Goal: Task Accomplishment & Management: Manage account settings

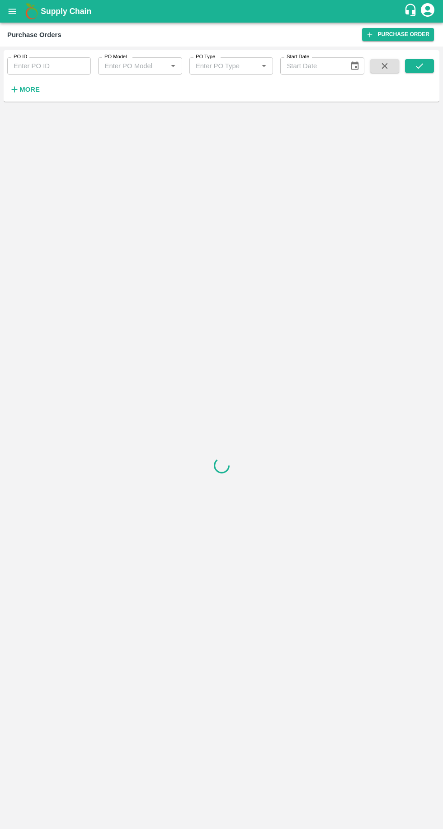
click at [11, 16] on icon "open drawer" at bounding box center [12, 11] width 10 height 10
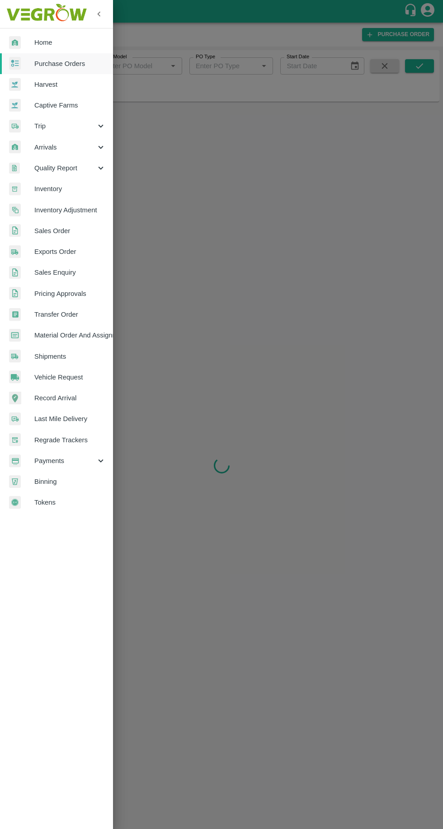
click at [75, 65] on span "Purchase Orders" at bounding box center [69, 64] width 71 height 10
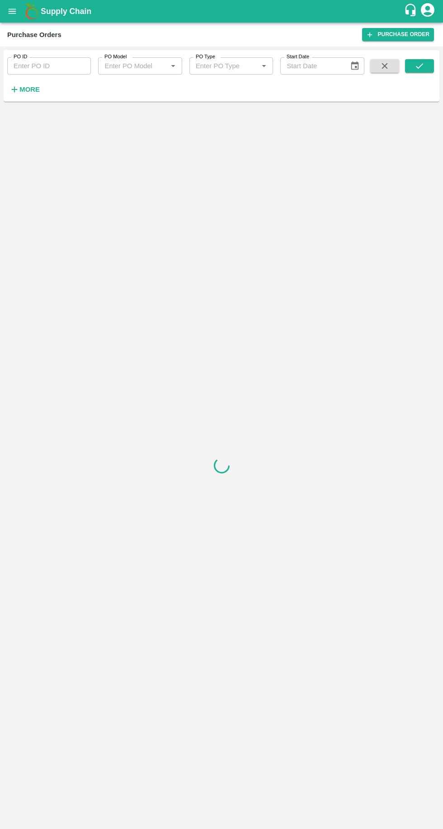
click at [24, 94] on h6 "More" at bounding box center [29, 90] width 20 height 12
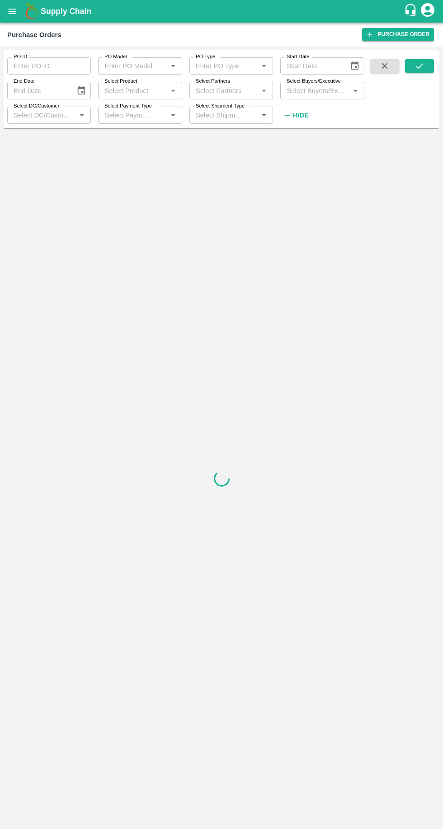
click at [318, 87] on input "Select Buyers/Executive" at bounding box center [314, 91] width 63 height 12
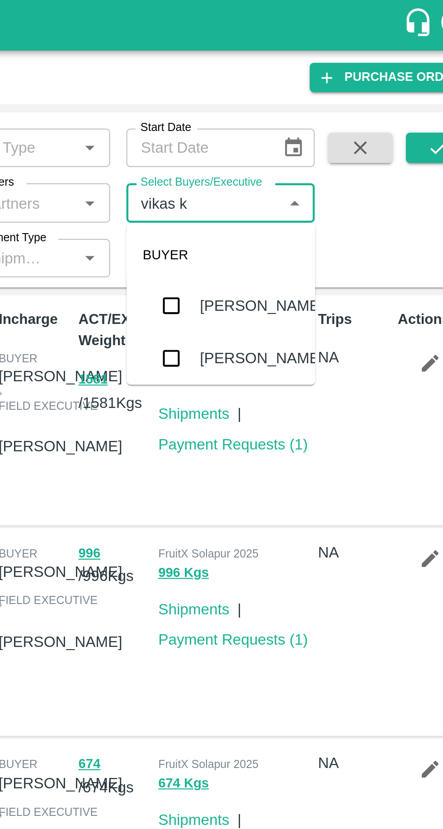
type input "[PERSON_NAME]"
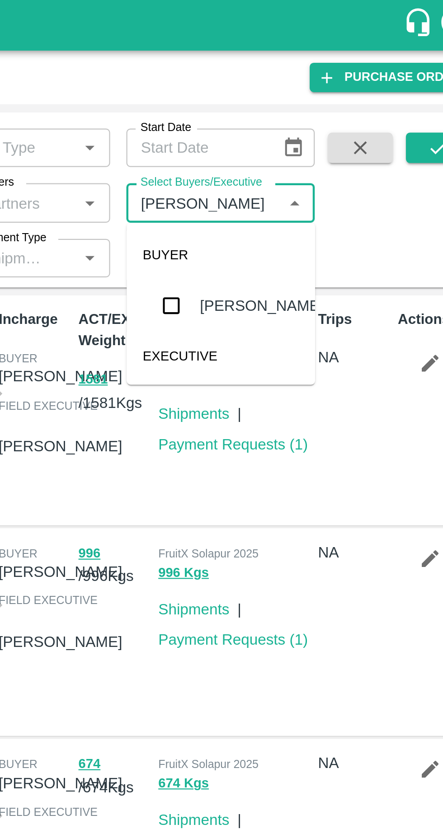
click at [302, 138] on input "checkbox" at bounding box center [300, 136] width 18 height 18
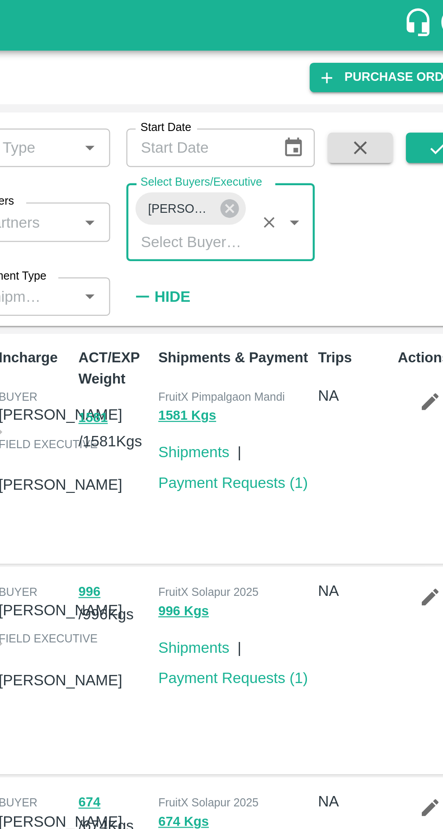
click at [419, 68] on icon "submit" at bounding box center [419, 65] width 7 height 5
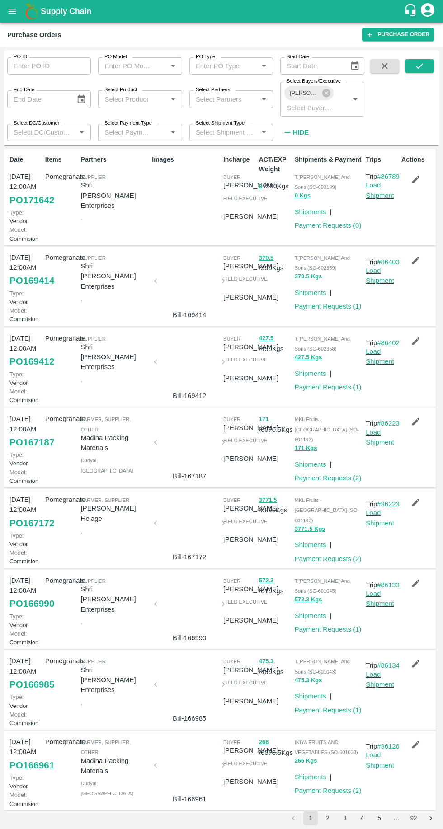
click at [386, 199] on link "Load Shipment" at bounding box center [380, 190] width 28 height 17
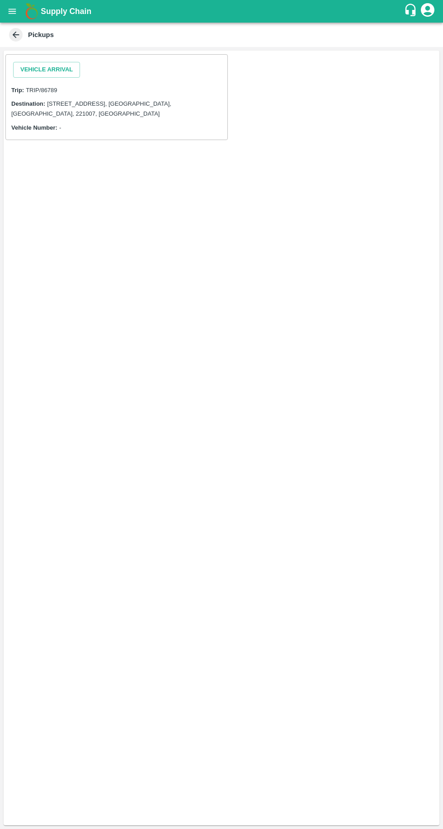
click at [38, 69] on button "Vehicle Arrival" at bounding box center [46, 70] width 67 height 16
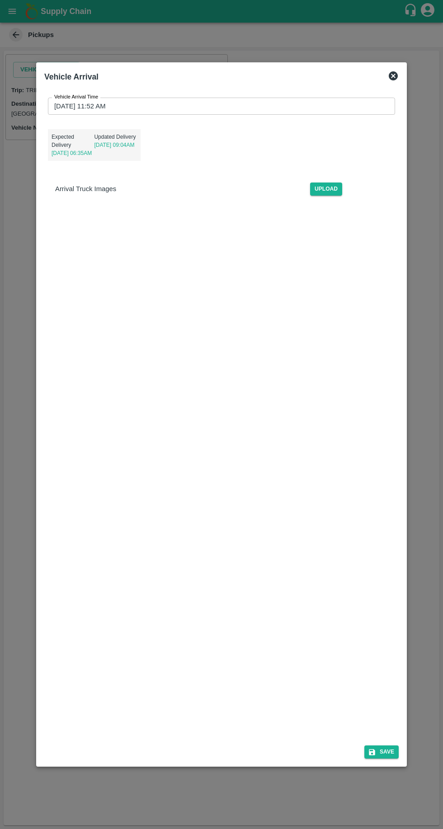
click at [76, 98] on input "[DATE] 11:52 AM" at bounding box center [218, 106] width 341 height 17
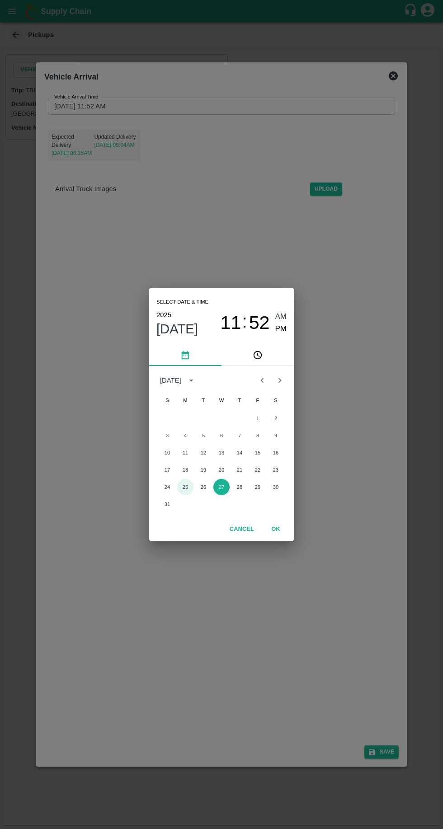
click at [185, 487] on button "25" at bounding box center [185, 487] width 16 height 16
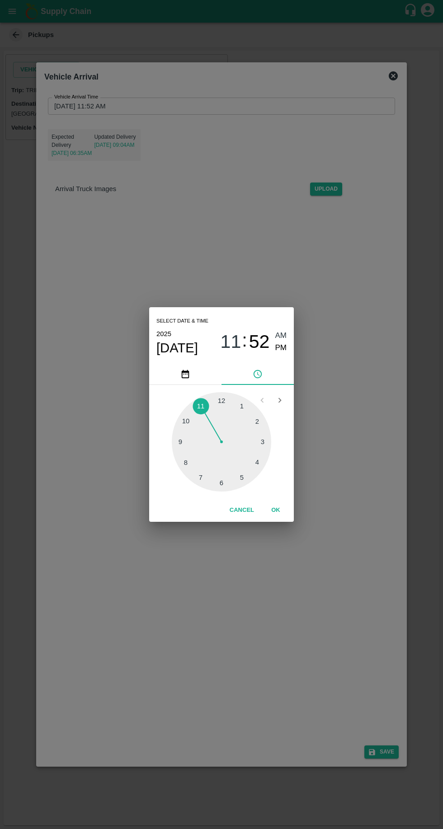
type input "[DATE] 11:52 AM"
click at [273, 508] on button "OK" at bounding box center [275, 511] width 29 height 16
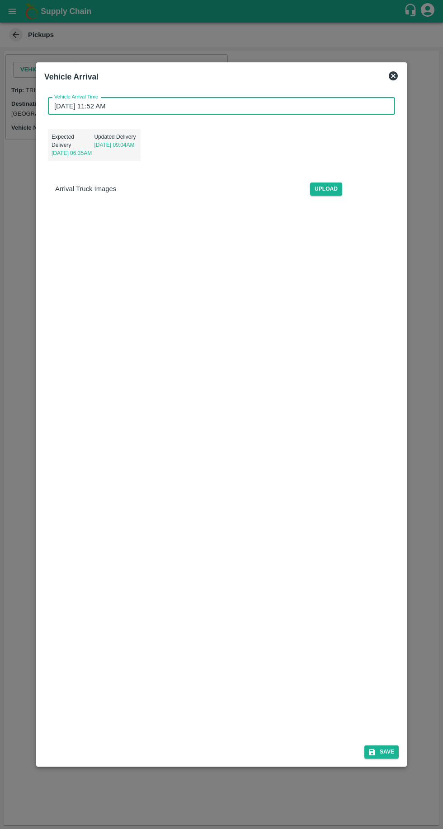
click at [385, 759] on button "Save" at bounding box center [381, 752] width 34 height 13
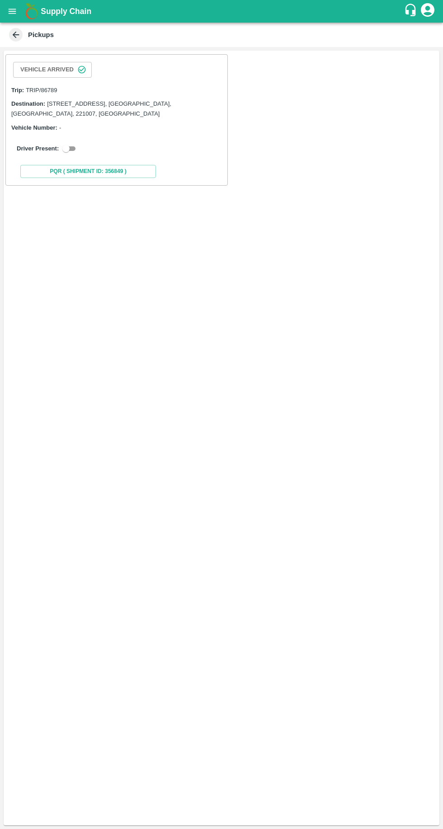
click at [75, 144] on input "checkbox" at bounding box center [66, 148] width 33 height 11
checkbox input "true"
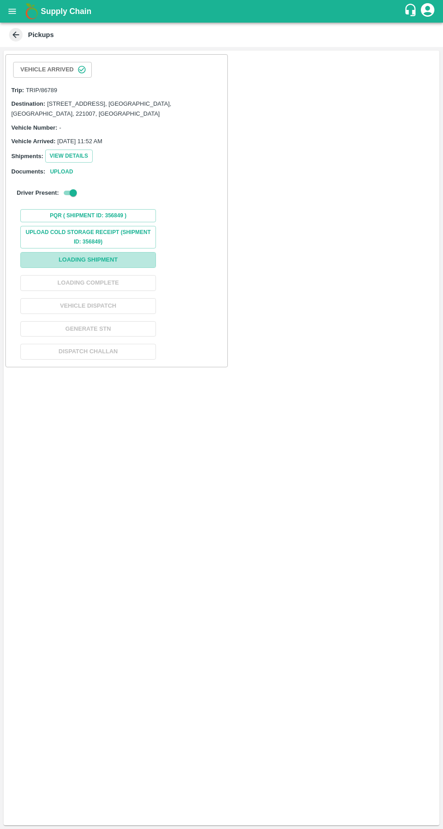
click at [122, 255] on button "Loading Shipment" at bounding box center [88, 260] width 136 height 16
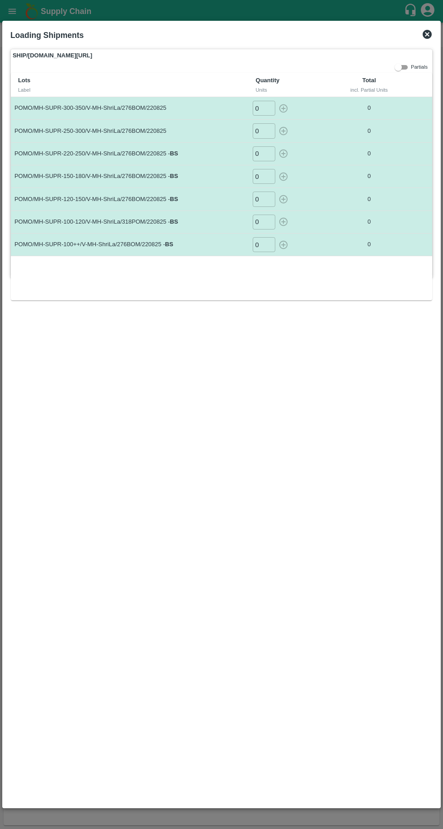
click at [260, 109] on input "0" at bounding box center [264, 108] width 23 height 15
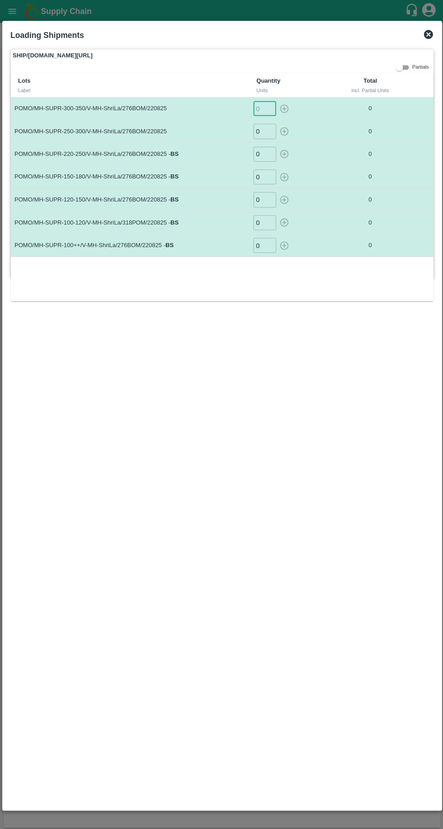
click at [263, 108] on input "number" at bounding box center [264, 108] width 23 height 15
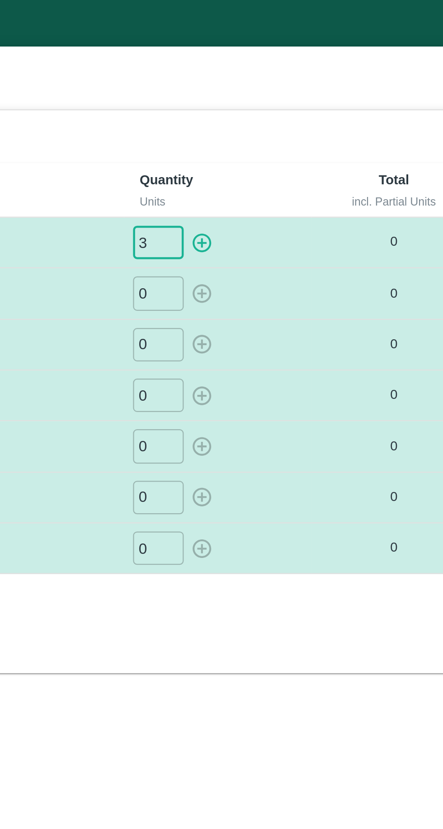
type input "3"
click at [264, 128] on input "0" at bounding box center [264, 130] width 23 height 15
type input "2"
click at [263, 155] on input "0" at bounding box center [264, 153] width 23 height 15
type input "11"
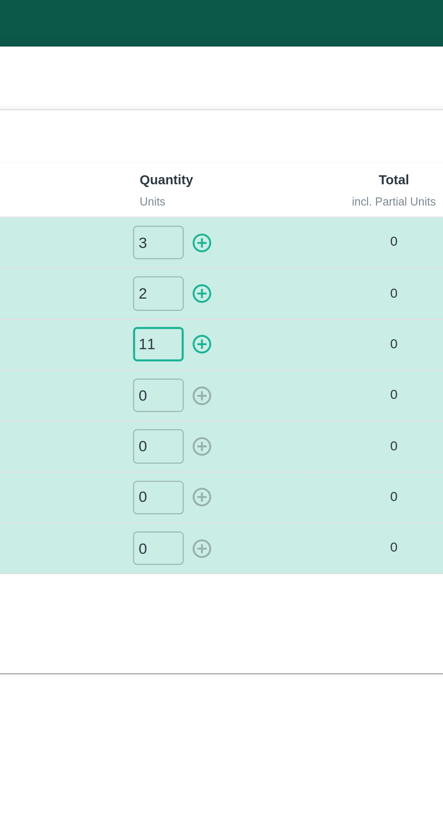
click at [265, 176] on input "0" at bounding box center [264, 176] width 23 height 15
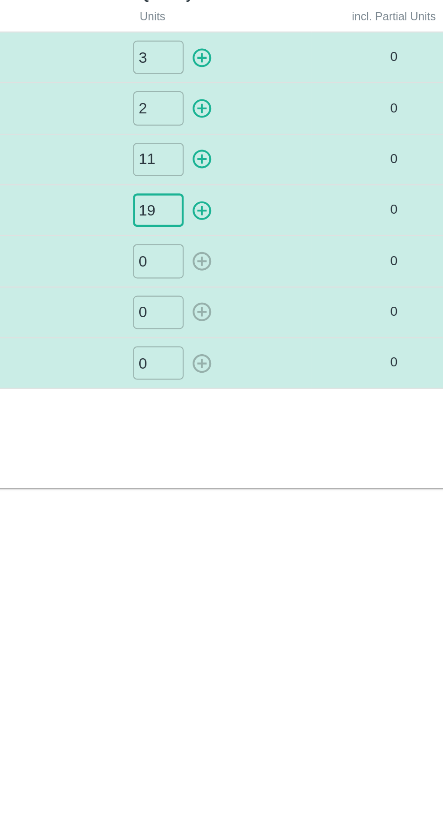
type input "19"
click at [261, 199] on input "0" at bounding box center [264, 199] width 23 height 15
click at [262, 198] on input "number" at bounding box center [264, 199] width 23 height 15
type input "17"
click at [266, 217] on input "0" at bounding box center [264, 222] width 23 height 15
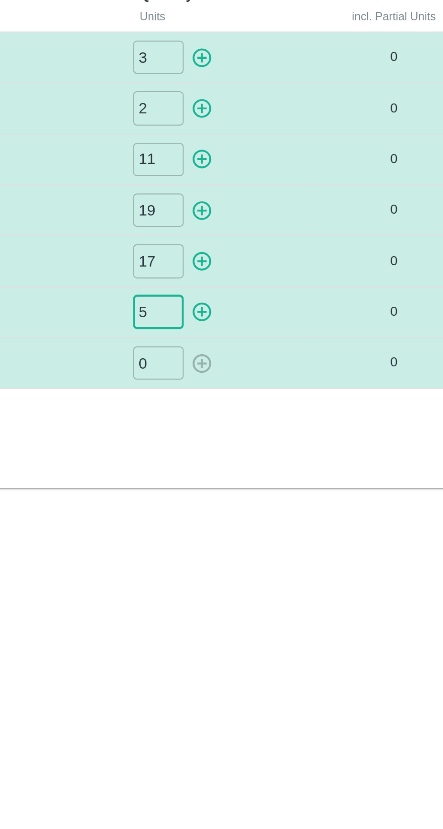
type input "5"
click at [264, 244] on input "0" at bounding box center [264, 244] width 23 height 15
click at [285, 245] on icon "button" at bounding box center [283, 245] width 10 height 10
type input "0"
click at [282, 222] on icon "button" at bounding box center [283, 222] width 10 height 10
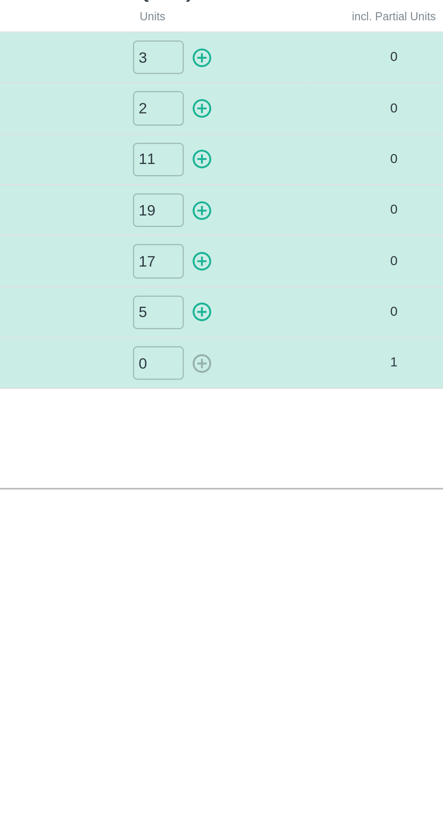
type input "0"
click at [287, 200] on icon "button" at bounding box center [283, 199] width 9 height 9
type input "0"
click at [285, 177] on icon "button" at bounding box center [283, 177] width 10 height 10
type input "0"
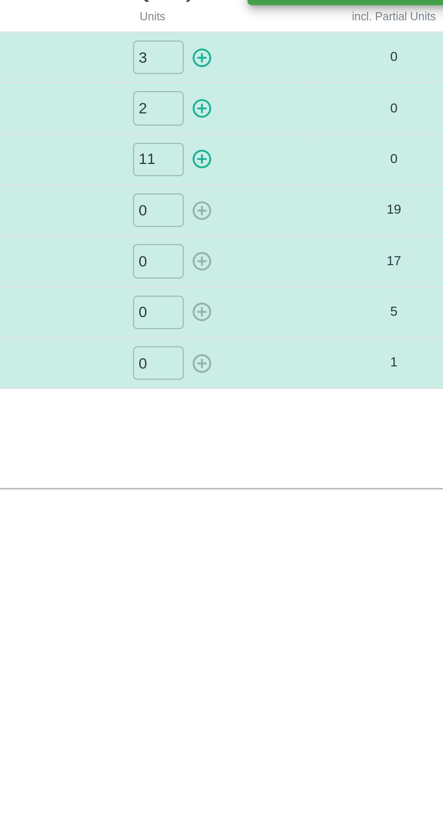
click at [283, 155] on icon "button" at bounding box center [283, 154] width 9 height 9
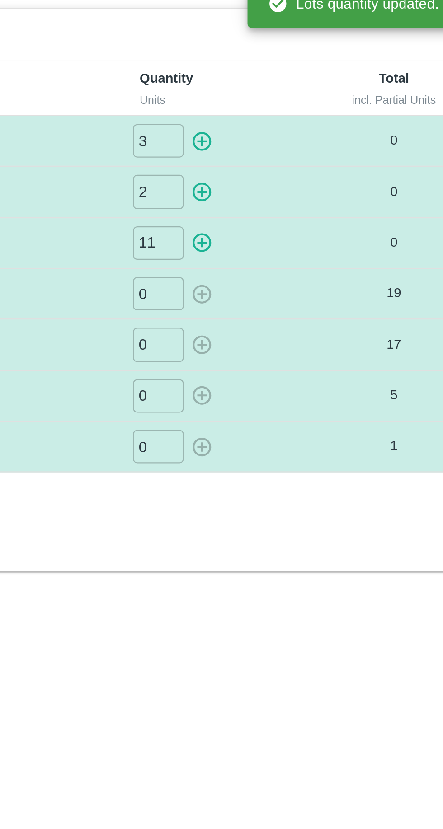
type input "0"
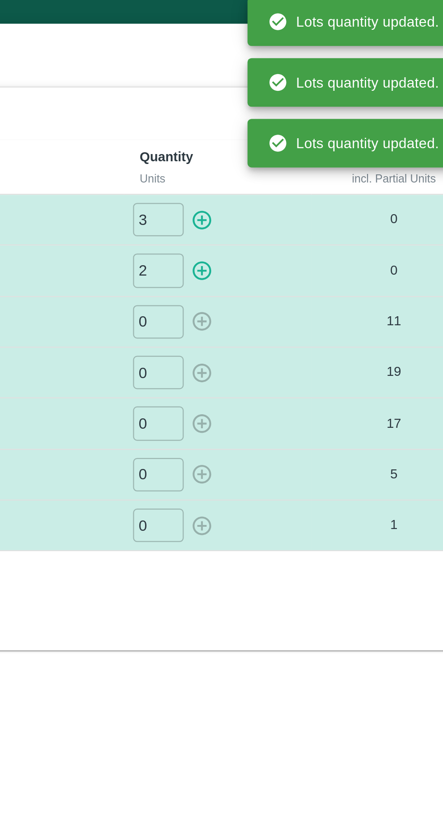
click at [285, 131] on icon "button" at bounding box center [283, 131] width 10 height 10
type input "0"
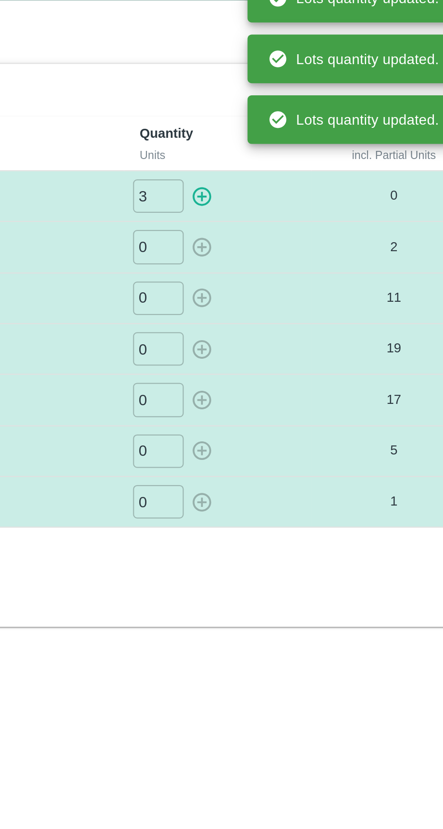
click at [282, 121] on td "0 ​" at bounding box center [291, 131] width 84 height 23
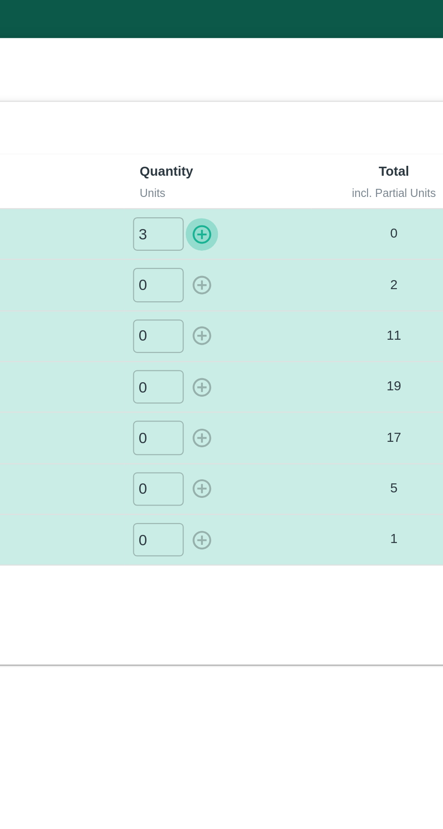
click at [286, 108] on icon "button" at bounding box center [283, 108] width 10 height 10
type input "0"
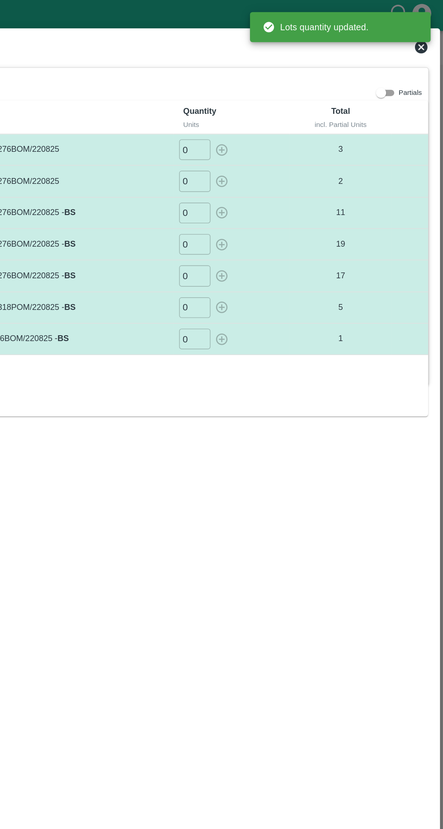
click at [430, 37] on icon at bounding box center [427, 34] width 9 height 9
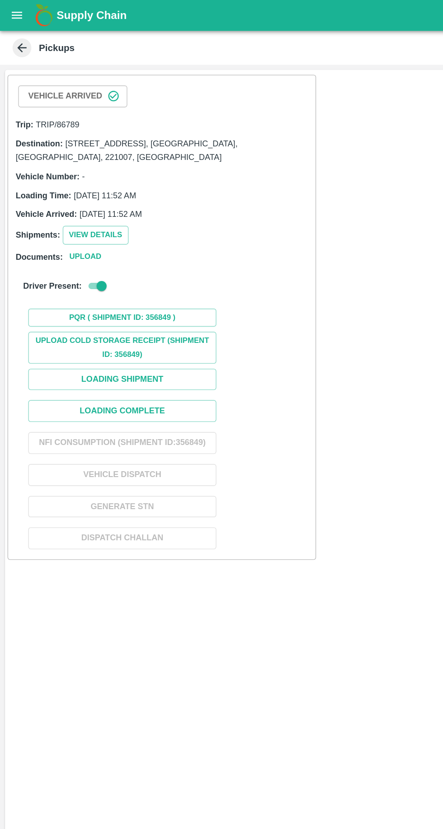
click at [55, 168] on button "View Details" at bounding box center [68, 169] width 47 height 13
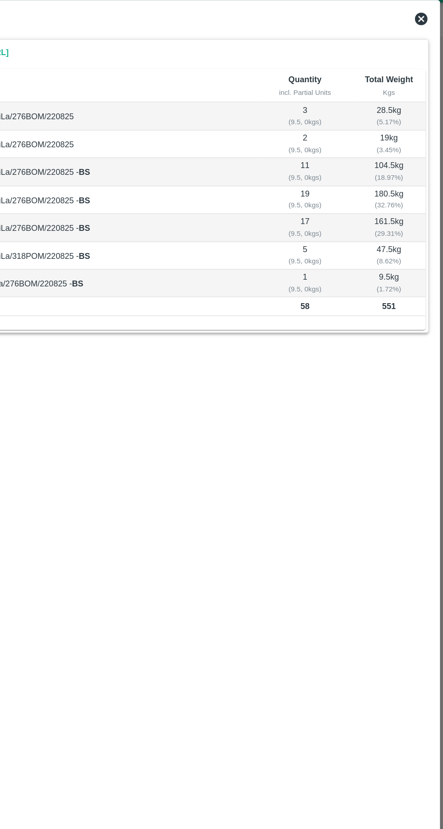
click at [428, 34] on icon at bounding box center [427, 34] width 11 height 11
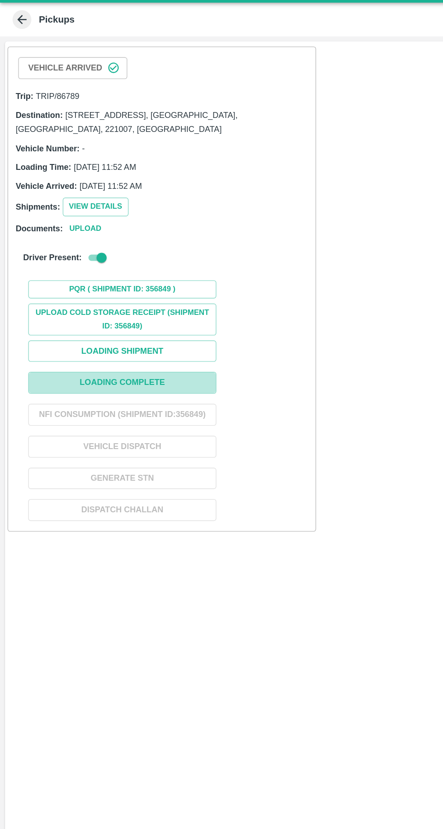
click at [44, 294] on button "Loading Complete" at bounding box center [88, 297] width 136 height 16
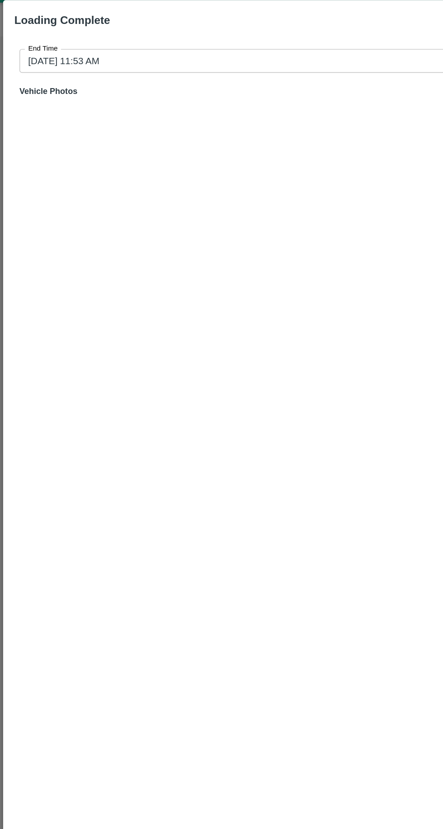
click at [34, 65] on input "27/08/2025 11:53 AM" at bounding box center [218, 64] width 409 height 17
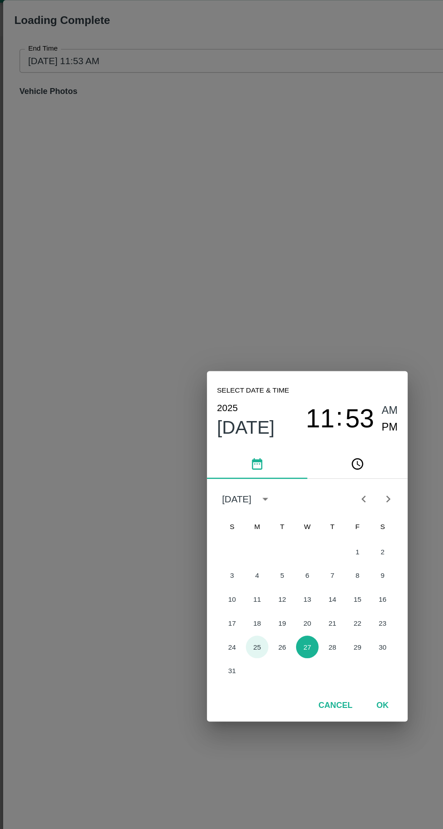
click at [186, 488] on button "25" at bounding box center [185, 487] width 16 height 16
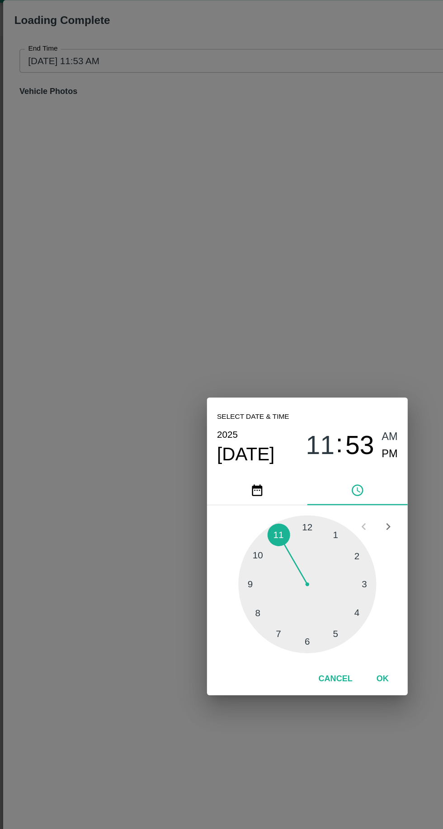
click at [275, 509] on button "OK" at bounding box center [275, 511] width 29 height 16
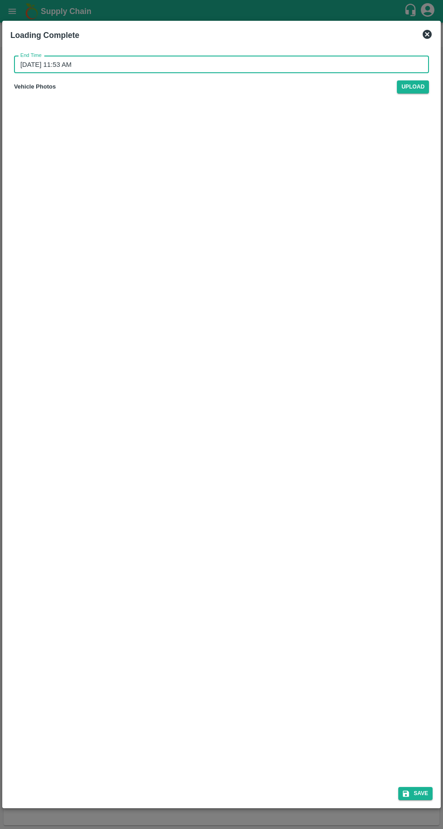
click at [409, 792] on icon "submit" at bounding box center [406, 794] width 8 height 8
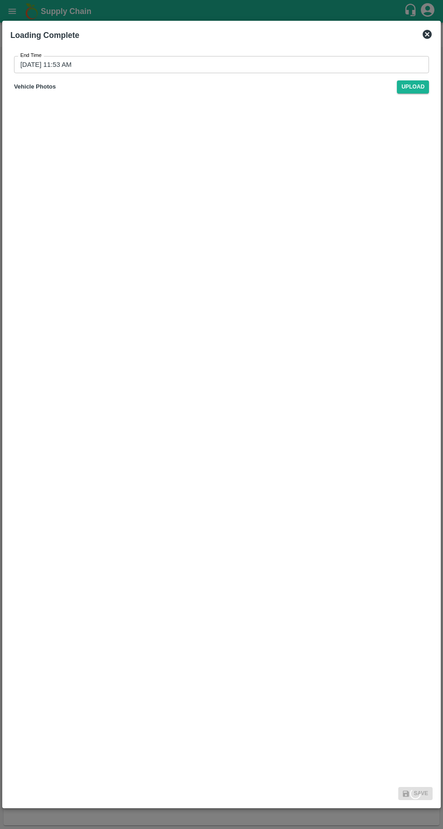
type input "27/08/2025 11:53 AM"
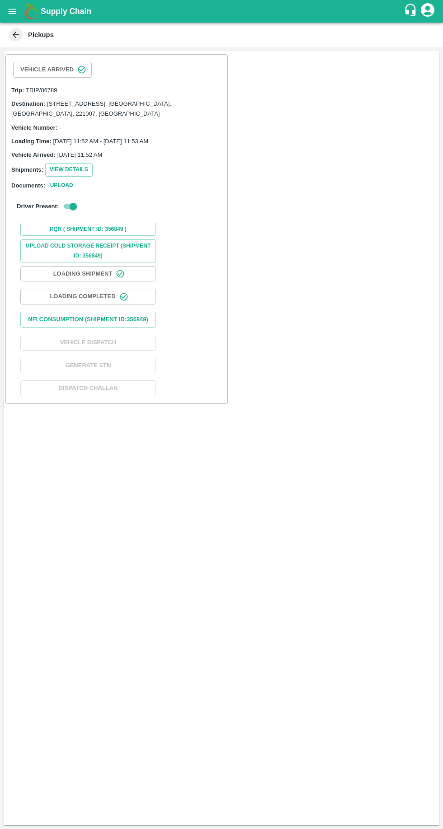
click at [31, 316] on button "Nfi Consumption (SHIPMENT ID: 356849 )" at bounding box center [88, 320] width 136 height 16
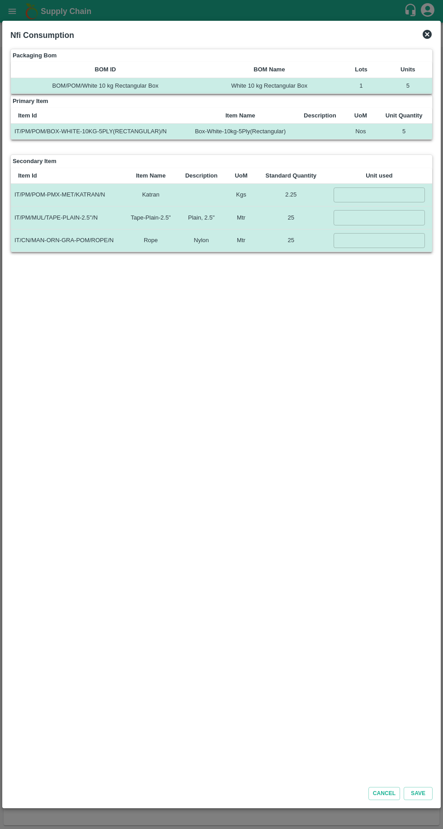
click at [224, 437] on div "Packaging Bom BOM ID BOM Name Lots Units BOM/POM/White 10 kg Rectangular Box Wh…" at bounding box center [221, 412] width 429 height 735
click at [362, 238] on input "number" at bounding box center [379, 240] width 91 height 15
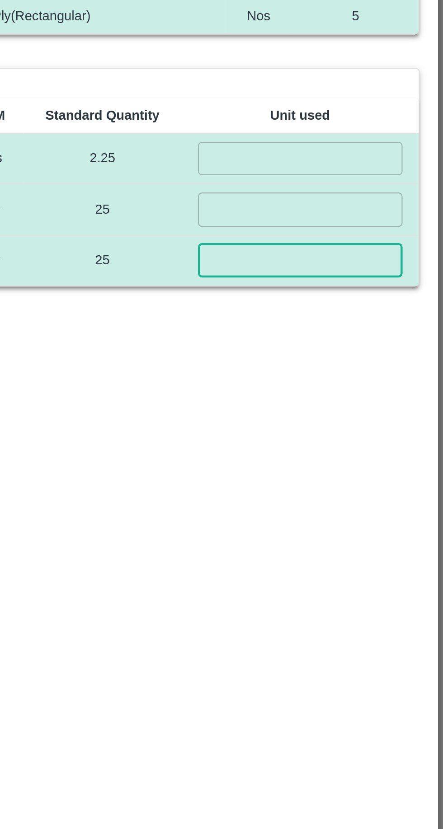
type input "0"
type input "1"
click at [340, 218] on input "number" at bounding box center [379, 217] width 91 height 15
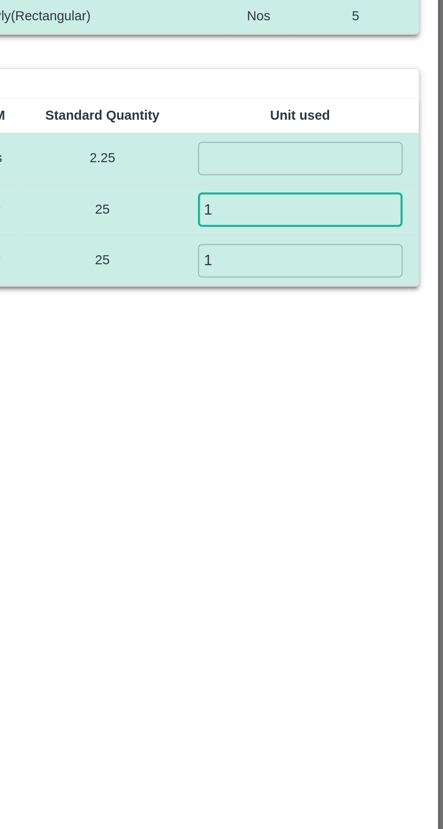
type input "1"
click at [339, 195] on input "number" at bounding box center [379, 195] width 91 height 15
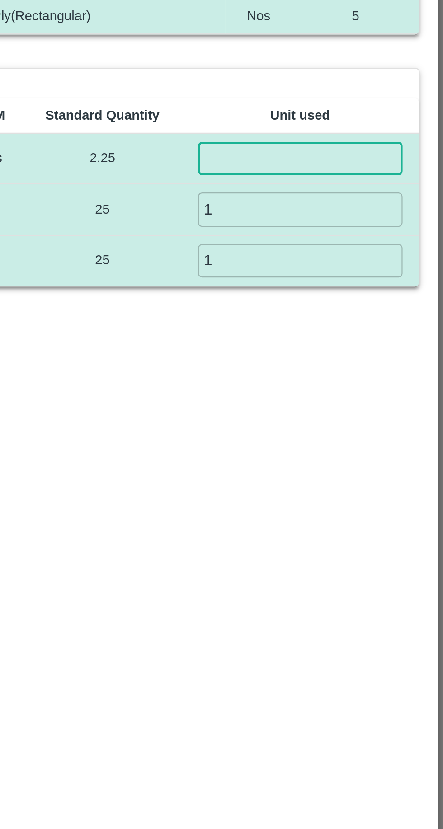
type input "1"
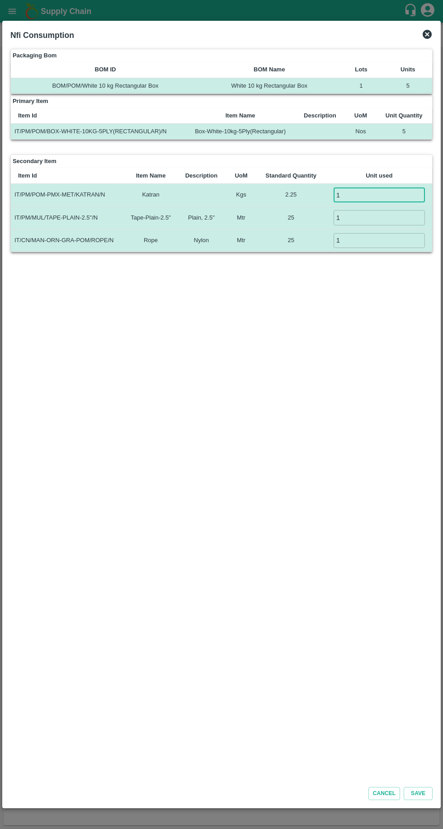
click at [431, 793] on button "Save" at bounding box center [418, 793] width 29 height 13
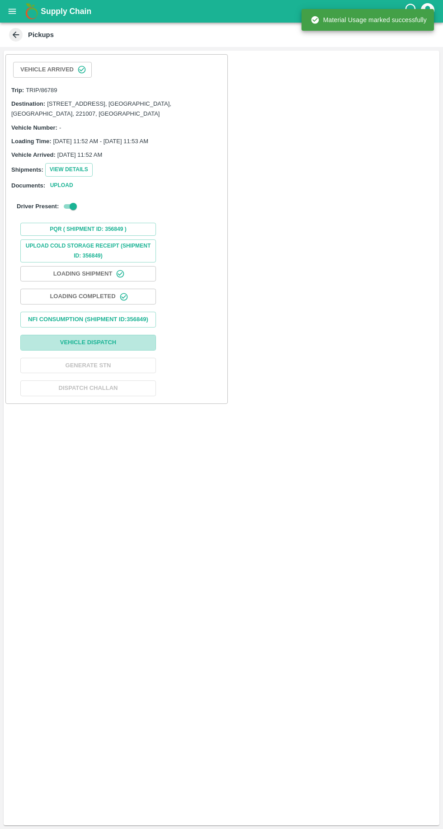
click at [57, 336] on button "Vehicle Dispatch" at bounding box center [88, 343] width 136 height 16
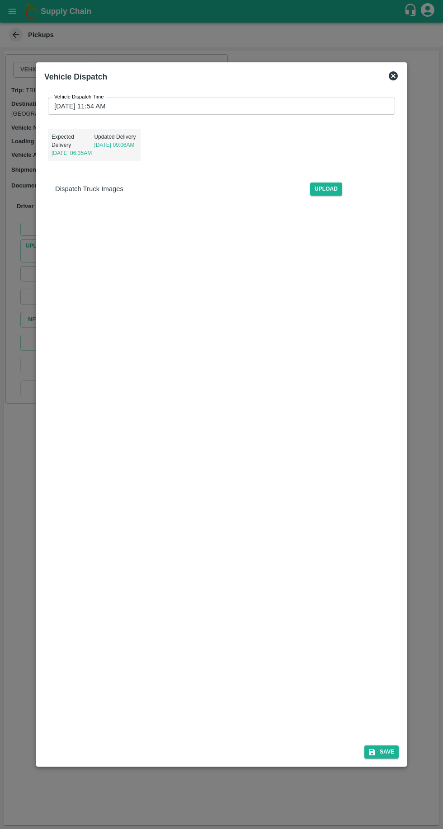
click at [71, 94] on label "Vehicle Dispatch Time" at bounding box center [79, 97] width 50 height 7
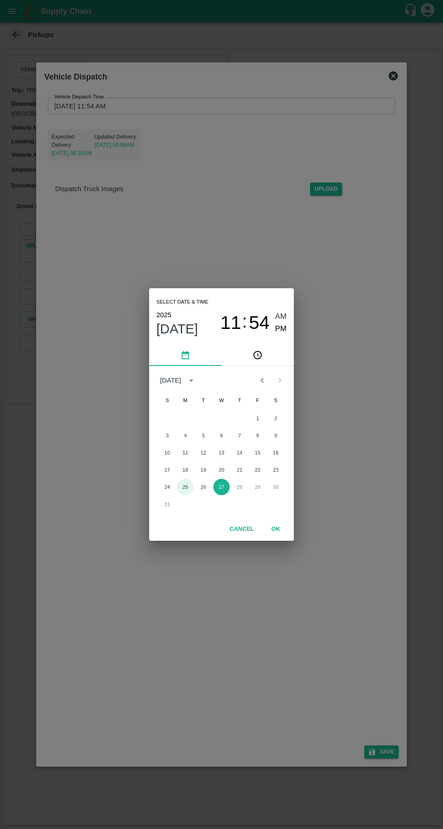
click at [187, 485] on button "25" at bounding box center [185, 487] width 16 height 16
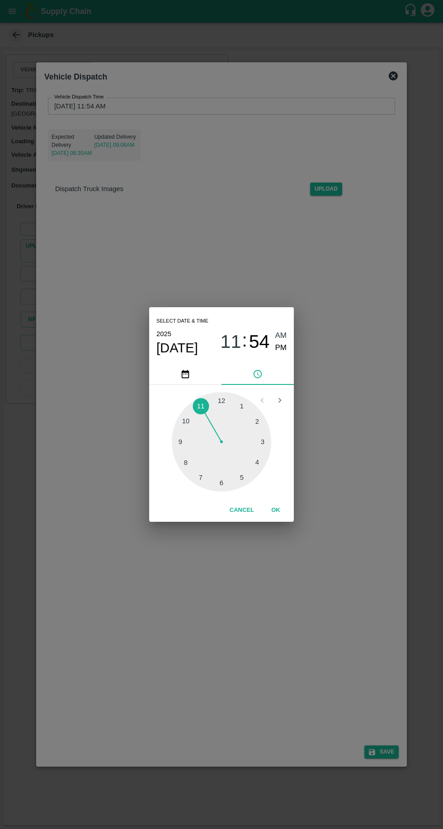
type input "25/08/2025 11:54 AM"
click at [275, 510] on button "OK" at bounding box center [275, 511] width 29 height 16
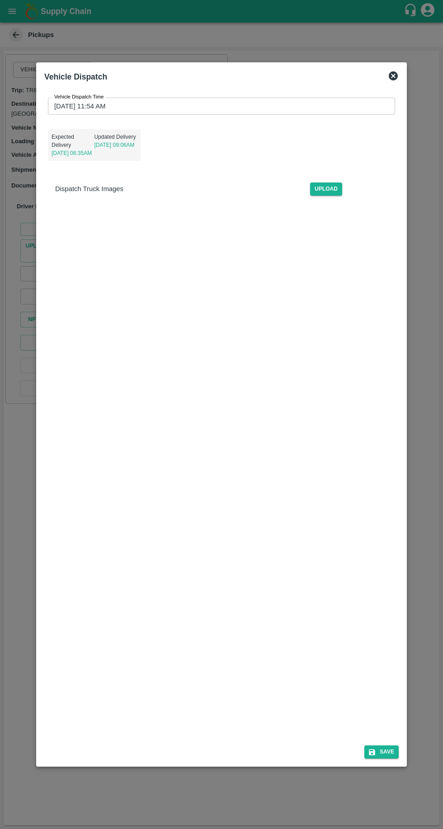
click at [388, 759] on button "Save" at bounding box center [381, 752] width 34 height 13
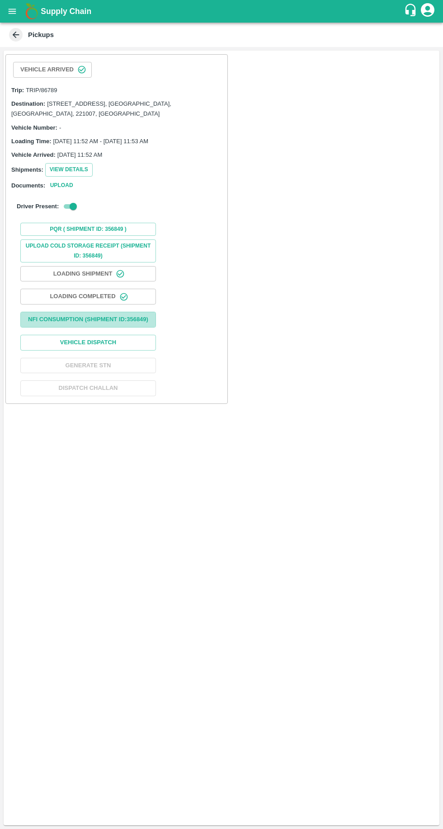
click at [42, 318] on button "Nfi Consumption (SHIPMENT ID: 356849 )" at bounding box center [88, 320] width 136 height 16
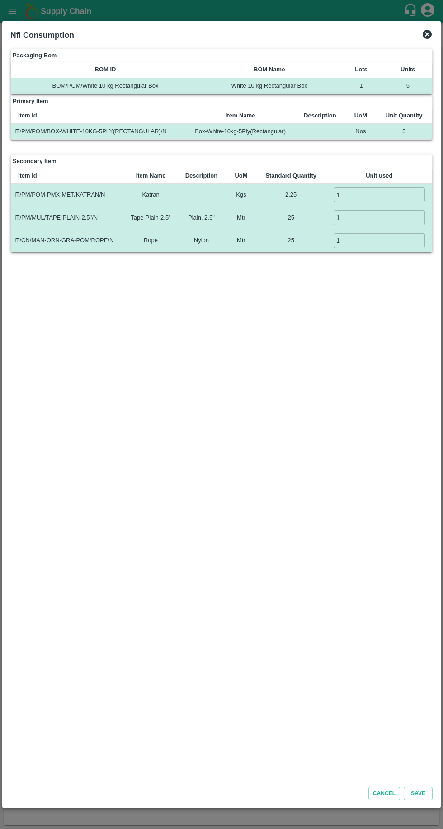
click at [432, 790] on button "Save" at bounding box center [418, 793] width 29 height 13
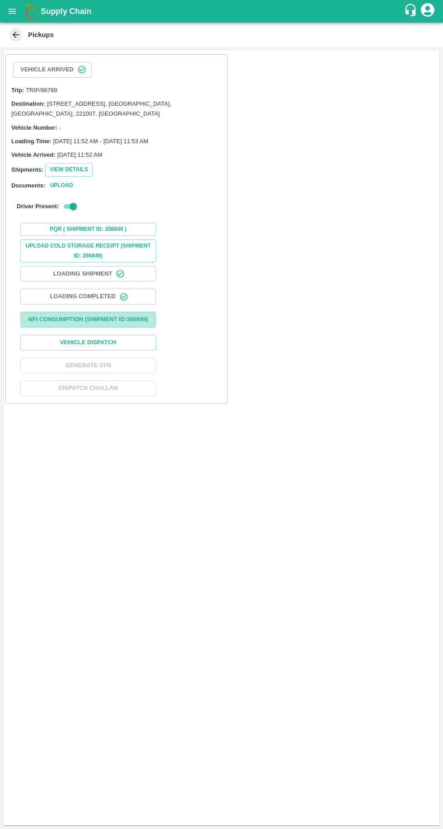
click at [42, 320] on button "Nfi Consumption (SHIPMENT ID: 356849 )" at bounding box center [88, 320] width 136 height 16
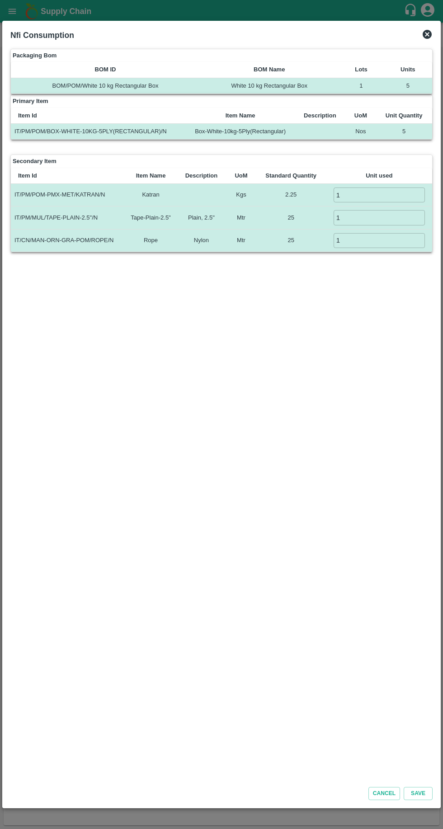
click at [363, 192] on input "1" at bounding box center [379, 195] width 91 height 15
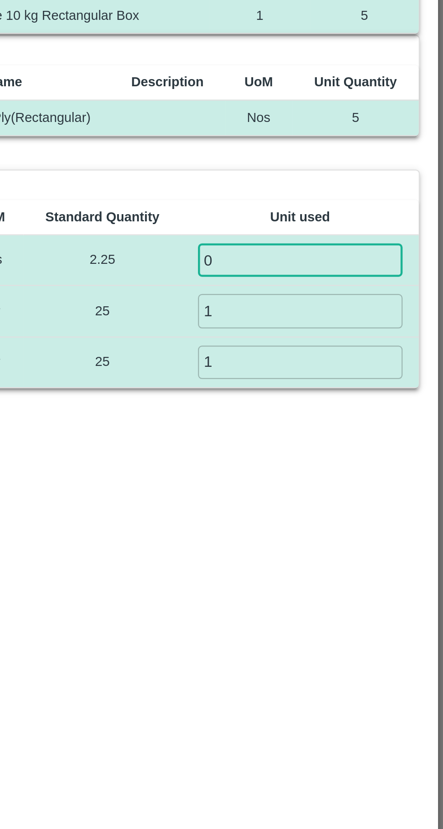
type input "0"
click at [339, 219] on input "1" at bounding box center [379, 217] width 91 height 15
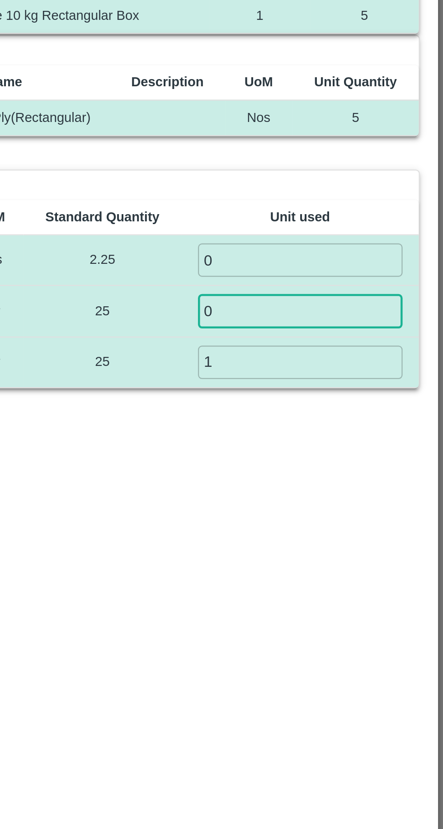
type input "0"
click at [338, 243] on input "1" at bounding box center [379, 240] width 91 height 15
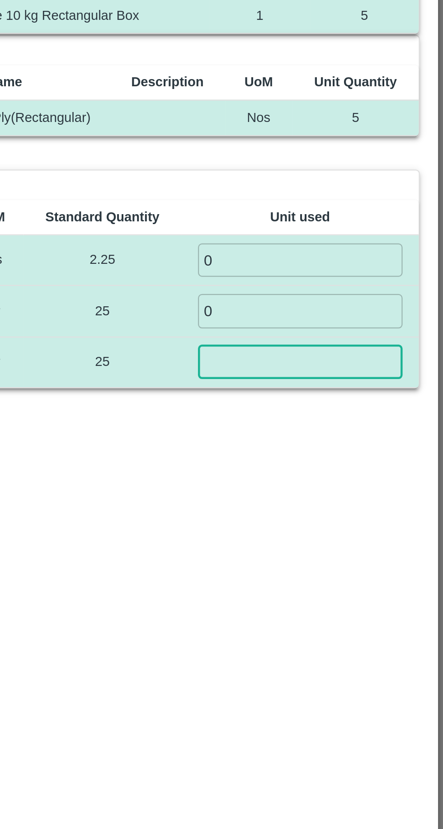
type input "0"
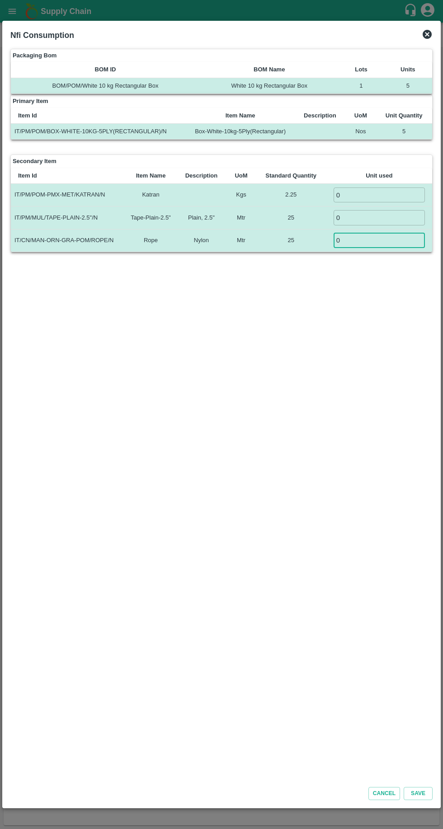
click at [431, 795] on button "Save" at bounding box center [418, 793] width 29 height 13
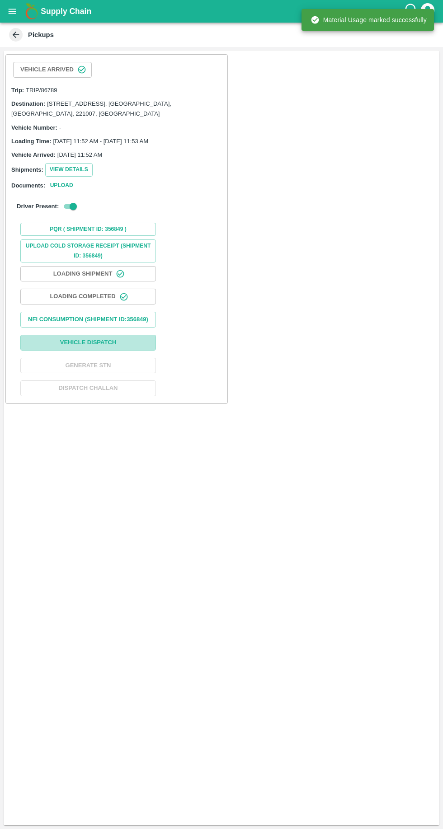
click at [50, 344] on button "Vehicle Dispatch" at bounding box center [88, 343] width 136 height 16
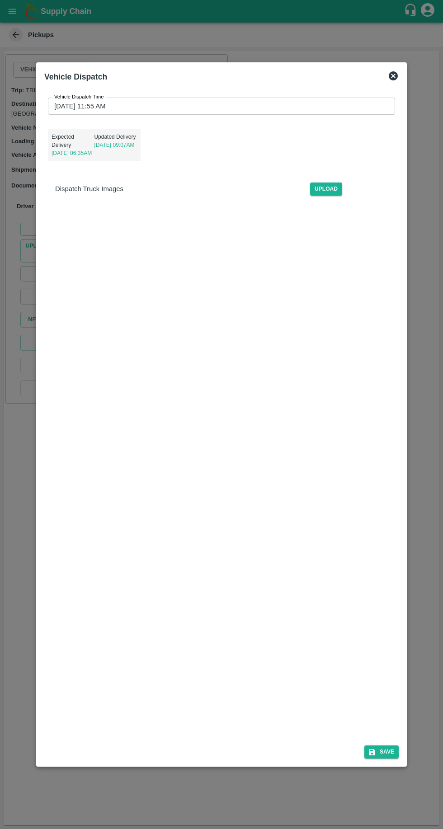
click at [67, 98] on input "27/08/2025 11:55 AM" at bounding box center [218, 106] width 341 height 17
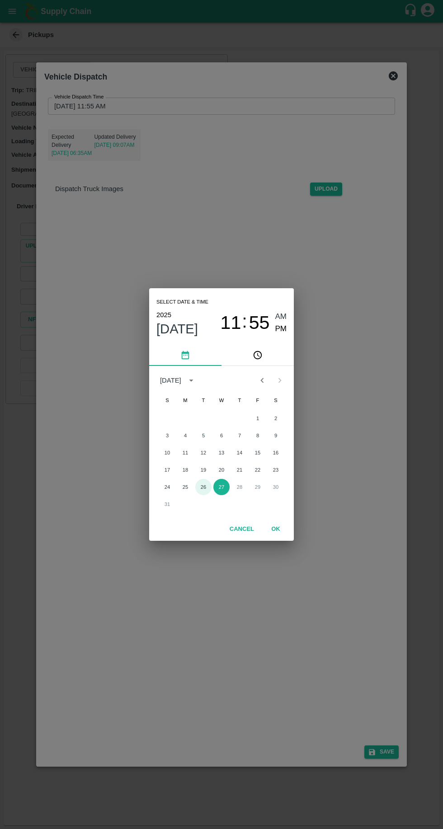
click at [203, 488] on button "26" at bounding box center [203, 487] width 16 height 16
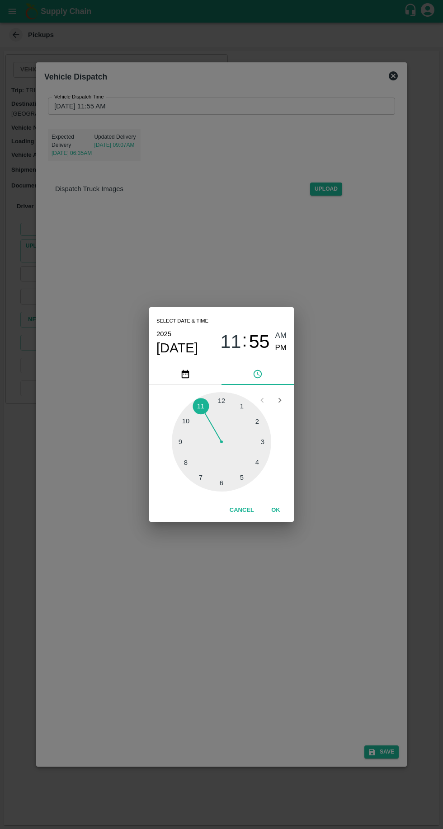
type input "26/08/2025 11:55 AM"
click at [275, 510] on button "OK" at bounding box center [275, 511] width 29 height 16
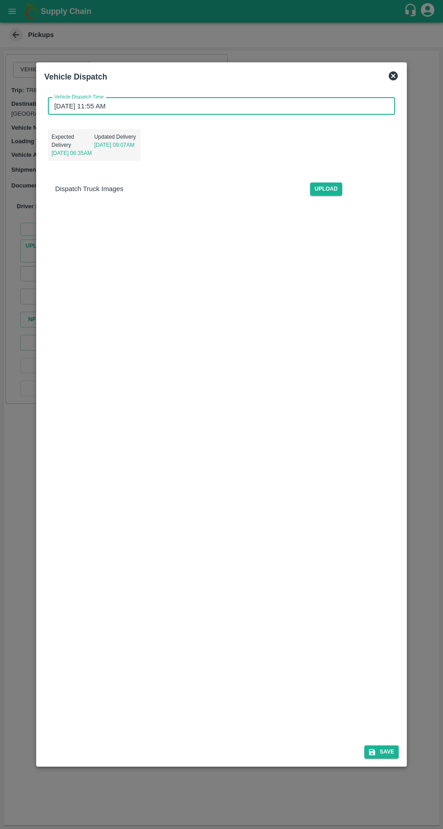
click at [388, 759] on button "Save" at bounding box center [381, 752] width 34 height 13
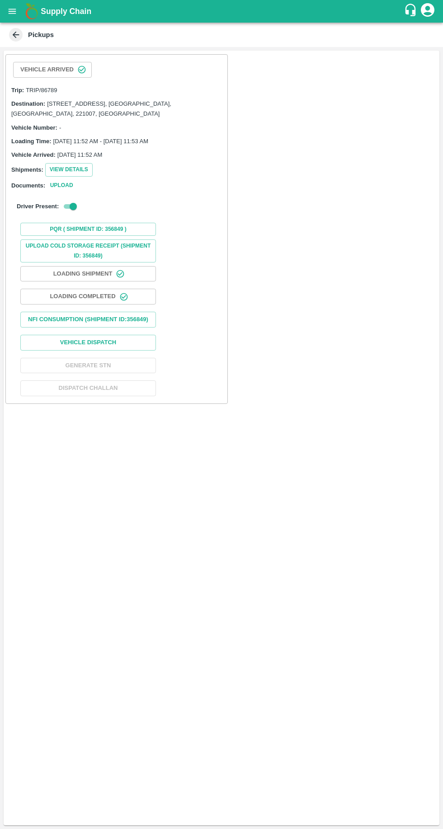
click at [19, 13] on button "open drawer" at bounding box center [12, 11] width 21 height 21
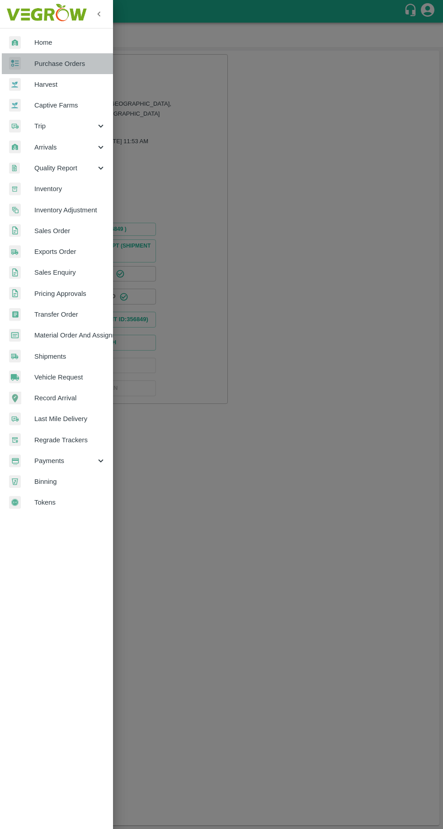
click at [35, 65] on span "Purchase Orders" at bounding box center [69, 64] width 71 height 10
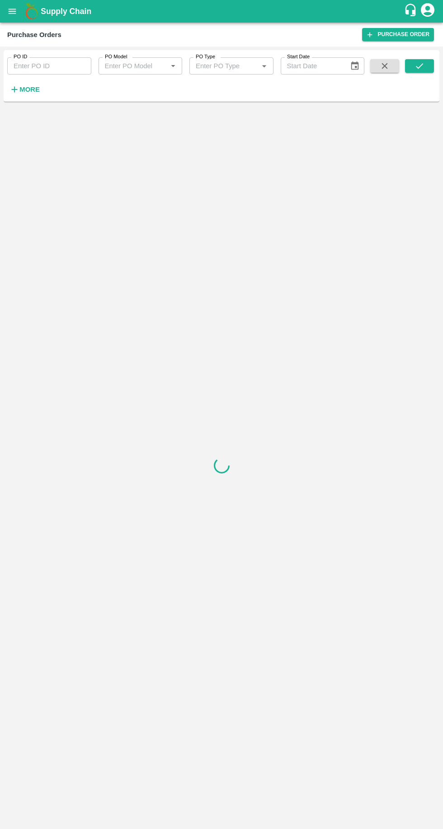
click at [18, 92] on icon "button" at bounding box center [14, 90] width 10 height 10
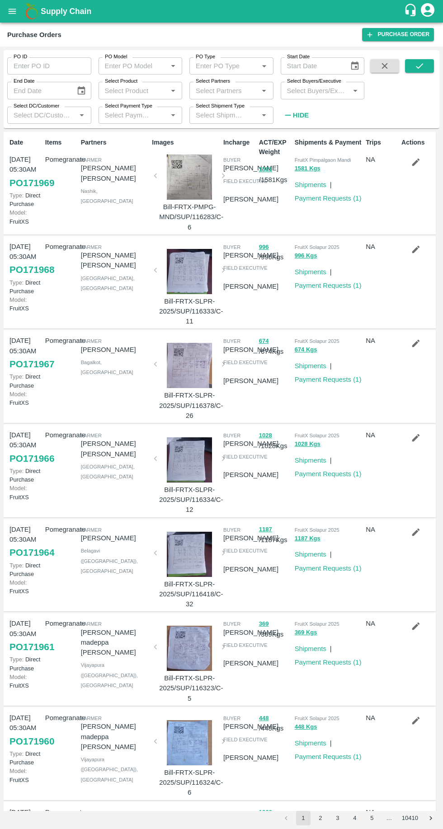
click at [308, 87] on input "Select Buyers/Executive" at bounding box center [315, 91] width 64 height 12
click at [304, 93] on input "Select Buyers/Executive" at bounding box center [315, 91] width 64 height 12
type input "vikas kok"
click at [304, 133] on input "checkbox" at bounding box center [300, 136] width 18 height 18
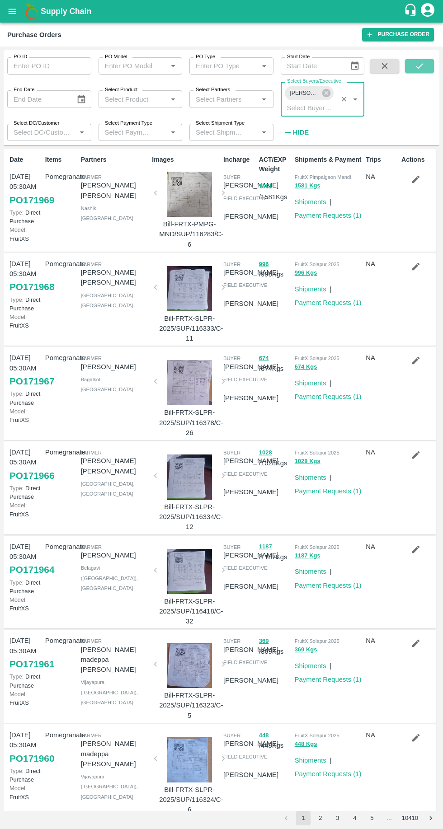
click at [418, 65] on icon "submit" at bounding box center [419, 66] width 10 height 10
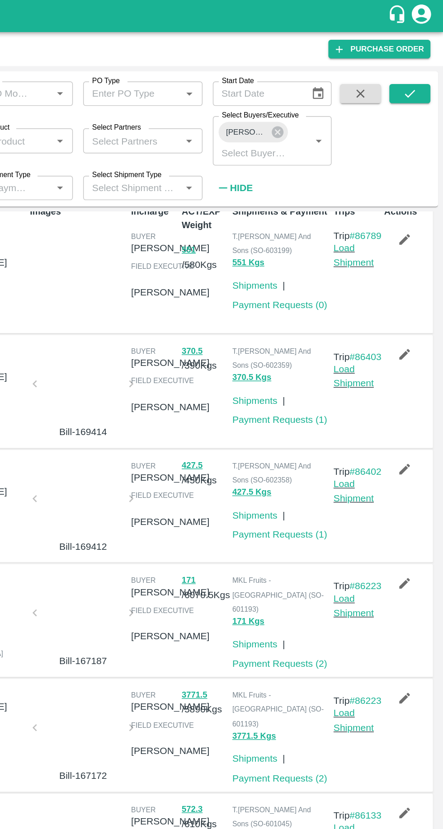
scroll to position [12, 0]
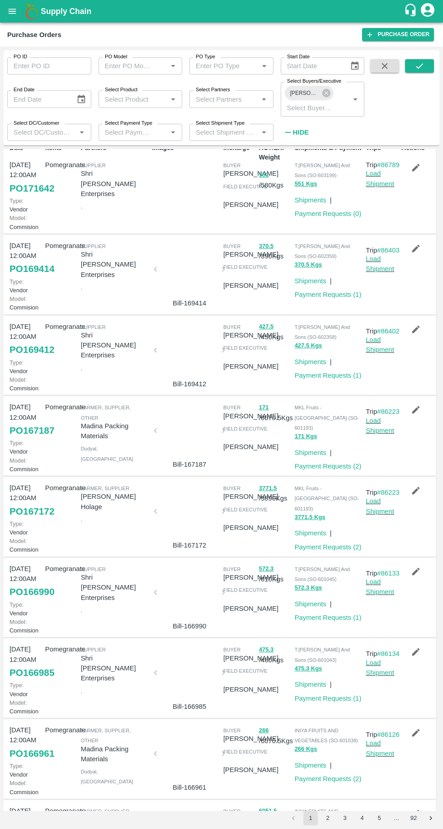
click at [376, 187] on link "Load Shipment" at bounding box center [380, 178] width 28 height 17
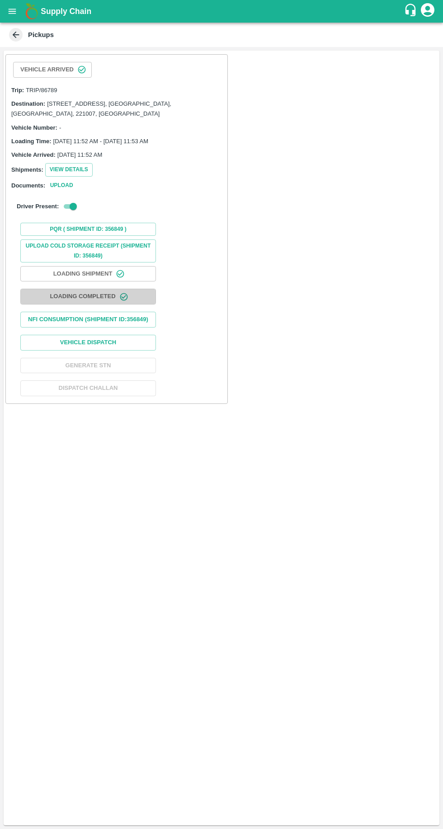
click at [62, 296] on button "Loading Completed" at bounding box center [88, 297] width 136 height 16
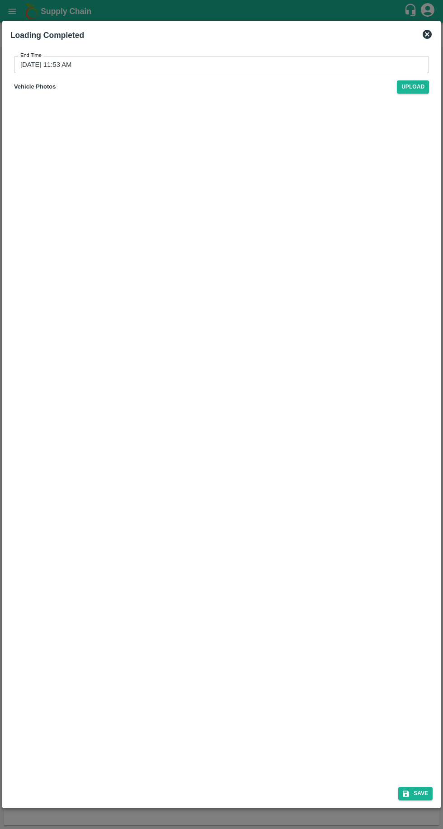
click at [425, 37] on icon at bounding box center [427, 34] width 9 height 9
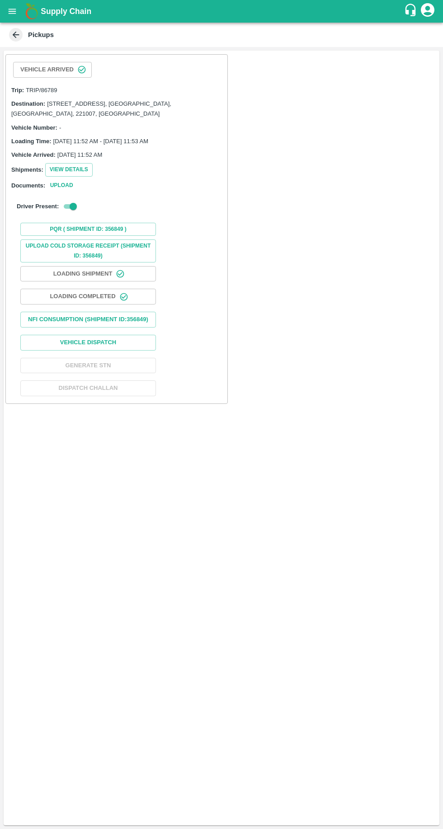
click at [59, 315] on button "Nfi Consumption (SHIPMENT ID: 356849 )" at bounding box center [88, 320] width 136 height 16
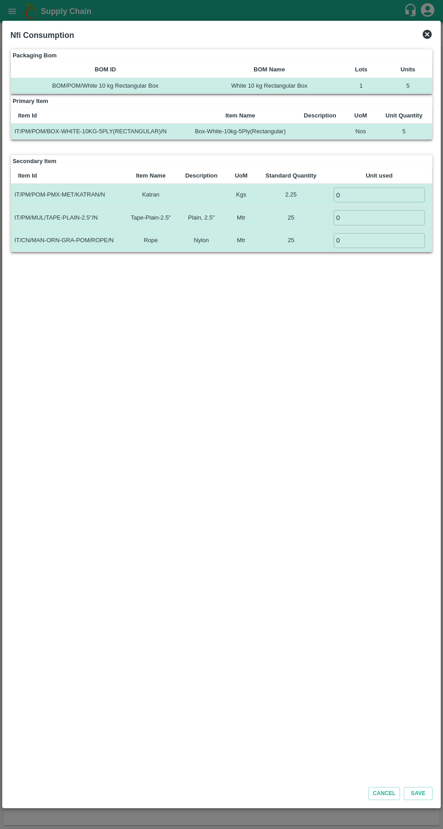
click at [339, 197] on input "0" at bounding box center [379, 195] width 91 height 15
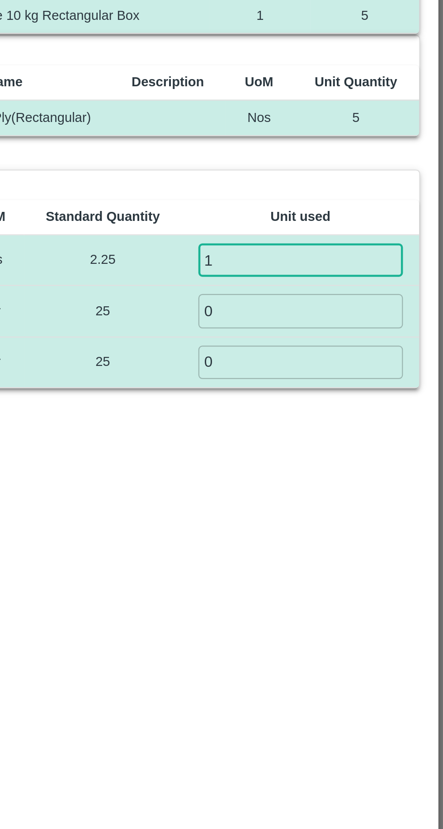
type input "1"
click at [349, 214] on input "0" at bounding box center [379, 217] width 91 height 15
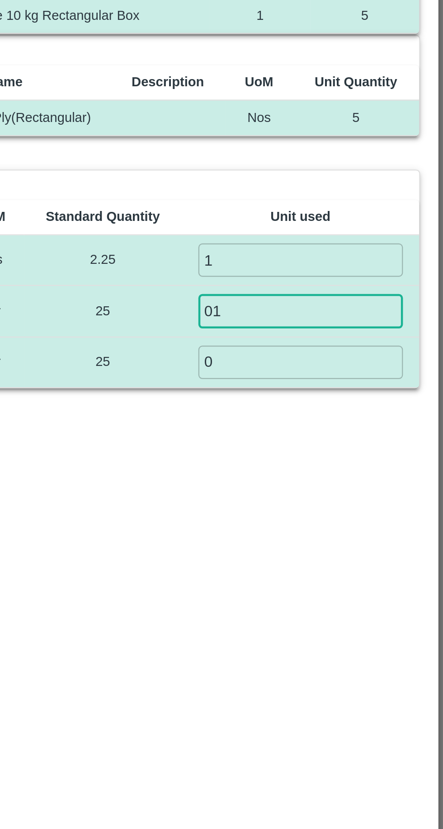
type input "0"
type input "1"
click at [345, 240] on input "0" at bounding box center [379, 240] width 91 height 15
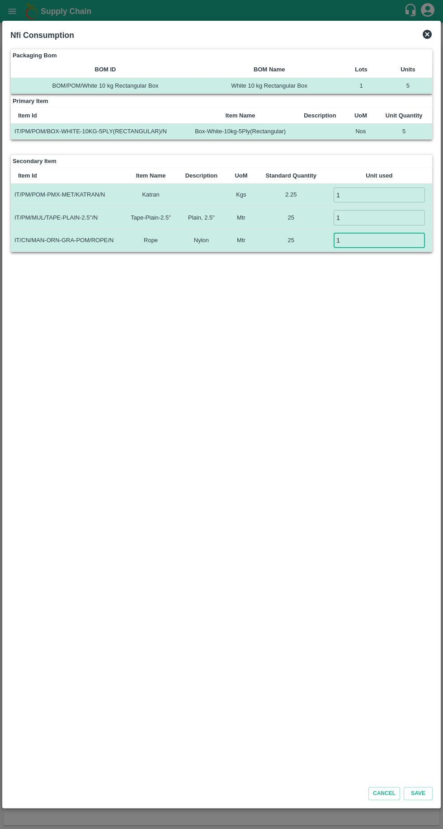
type input "1"
click at [353, 217] on input "1" at bounding box center [379, 217] width 91 height 15
type input "2"
click at [344, 194] on input "1" at bounding box center [379, 195] width 91 height 15
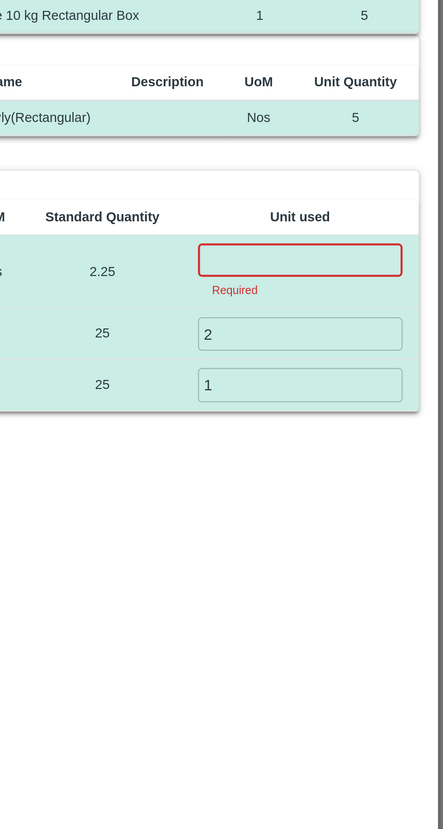
type input "3"
type input "1"
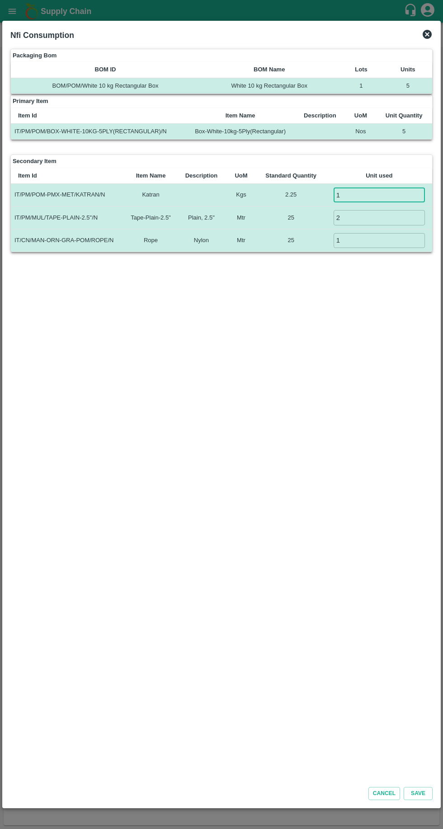
click at [359, 236] on input "1" at bounding box center [379, 240] width 91 height 15
type input "2"
click at [433, 793] on div "Cancel Save" at bounding box center [221, 792] width 429 height 24
click at [431, 791] on button "Save" at bounding box center [418, 793] width 29 height 13
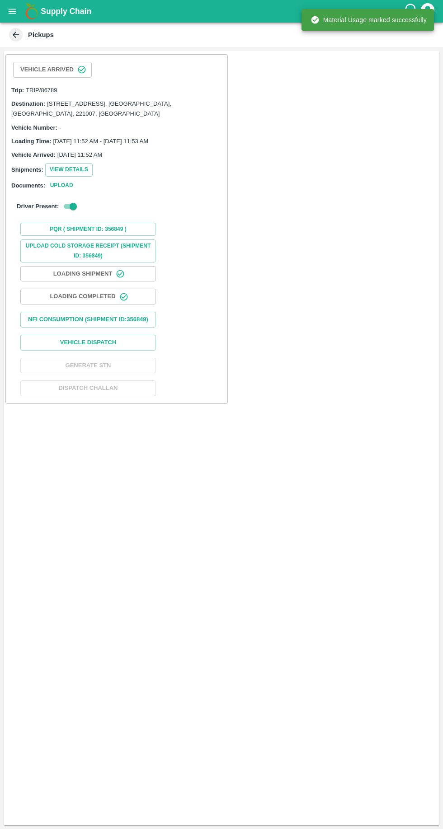
click at [60, 345] on button "Vehicle Dispatch" at bounding box center [88, 343] width 136 height 16
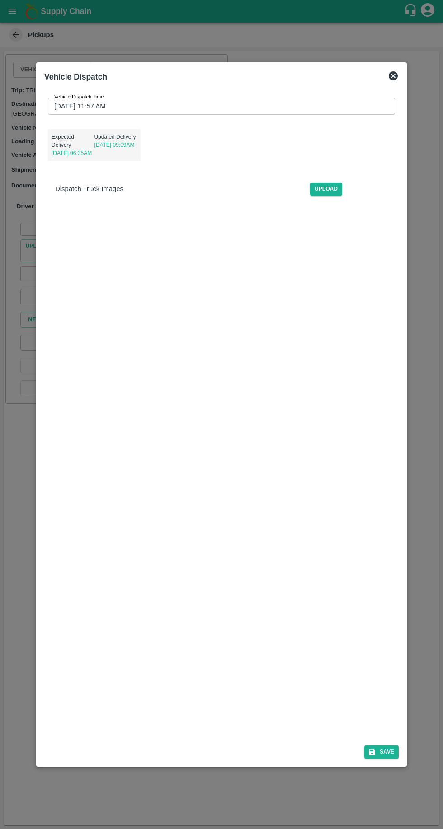
click at [71, 98] on input "27/08/2025 11:57 AM" at bounding box center [218, 106] width 341 height 17
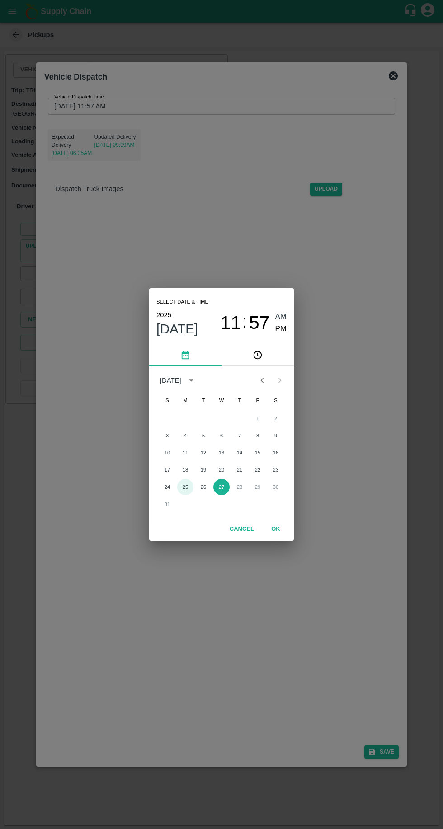
click at [185, 487] on button "25" at bounding box center [185, 487] width 16 height 16
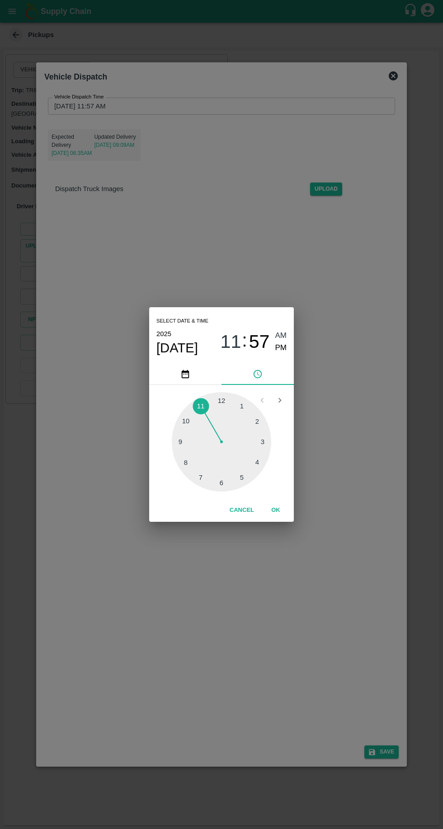
type input "25/08/2025 11:57 AM"
click at [272, 513] on button "OK" at bounding box center [275, 511] width 29 height 16
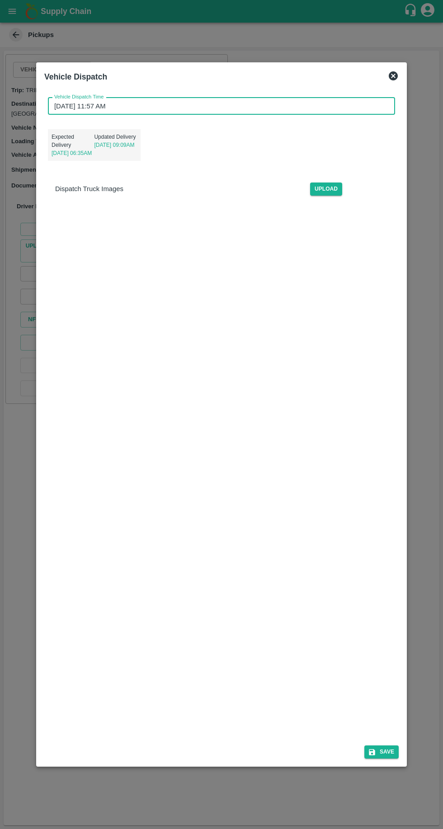
click at [386, 759] on button "Save" at bounding box center [381, 752] width 34 height 13
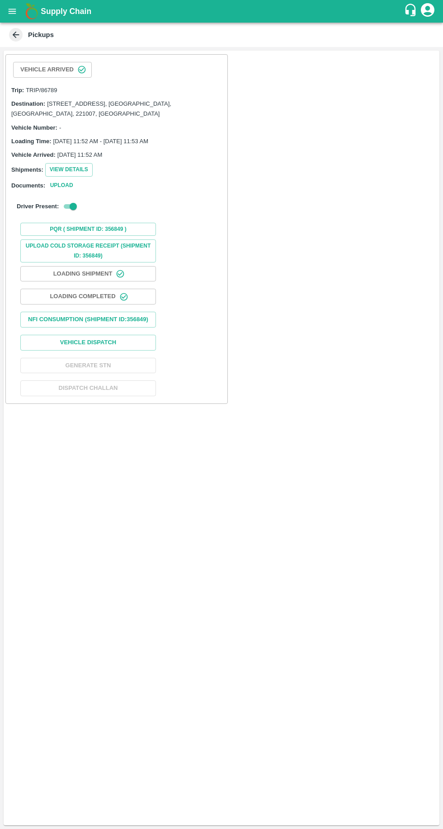
click at [14, 11] on icon "open drawer" at bounding box center [13, 11] width 8 height 5
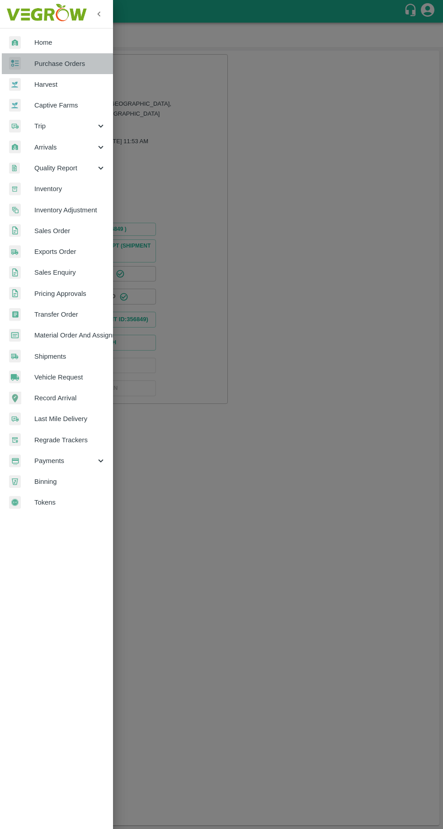
click at [47, 65] on span "Purchase Orders" at bounding box center [69, 64] width 71 height 10
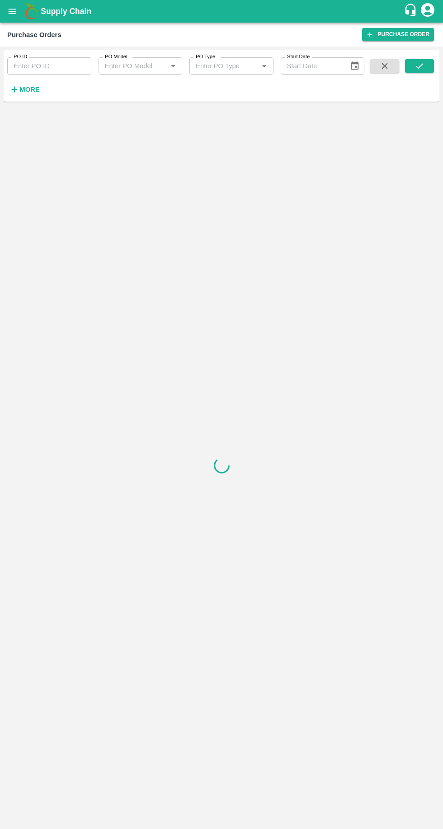
click at [29, 89] on strong "More" at bounding box center [29, 89] width 20 height 7
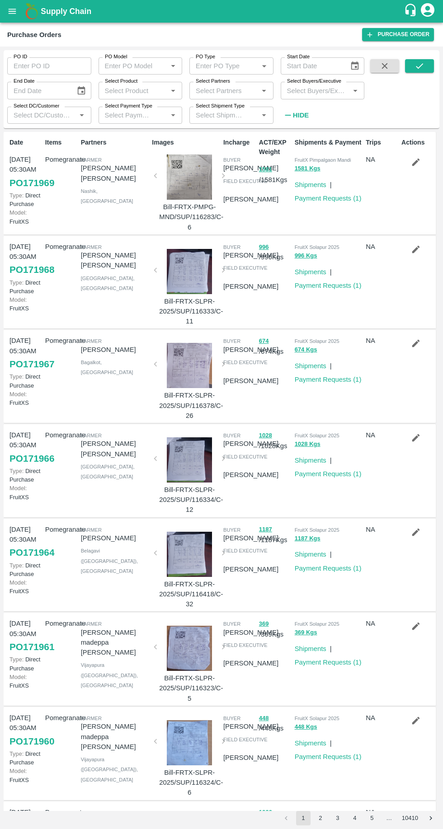
click at [302, 87] on input "Select Buyers/Executive" at bounding box center [315, 91] width 64 height 12
click at [301, 90] on input "Select Buyers/Executive" at bounding box center [315, 91] width 64 height 12
click at [310, 91] on input "Select Buyers/Executive" at bounding box center [315, 91] width 64 height 12
type input "vikas ko"
click at [309, 132] on input "checkbox" at bounding box center [300, 136] width 18 height 18
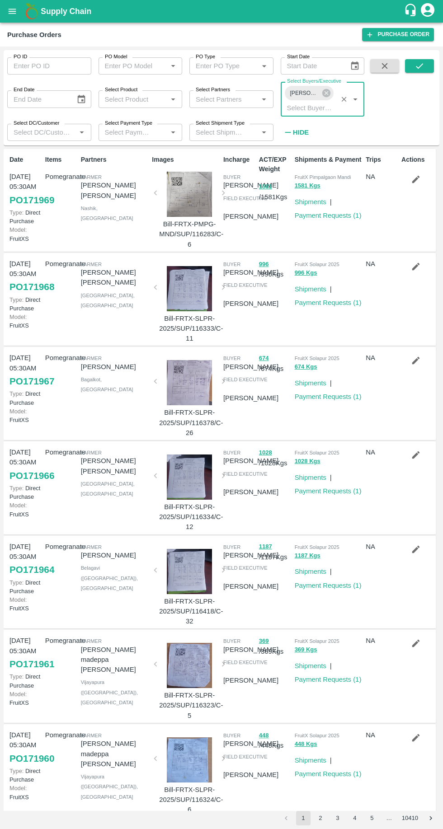
click at [427, 63] on button "submit" at bounding box center [419, 66] width 29 height 14
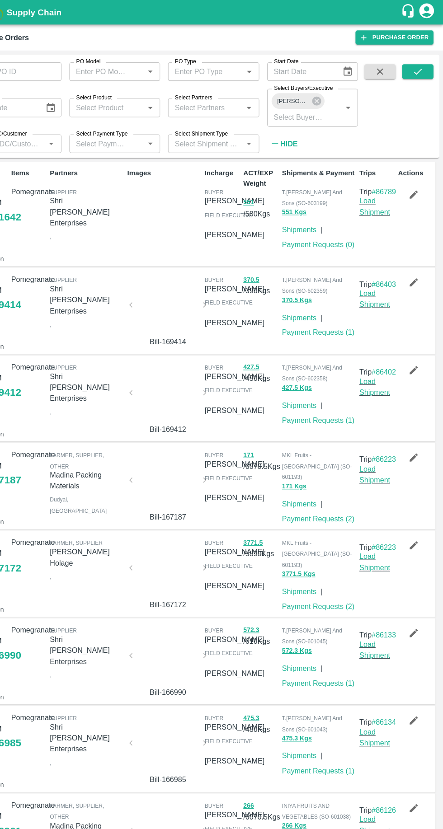
click at [301, 211] on link "Shipments" at bounding box center [311, 211] width 32 height 7
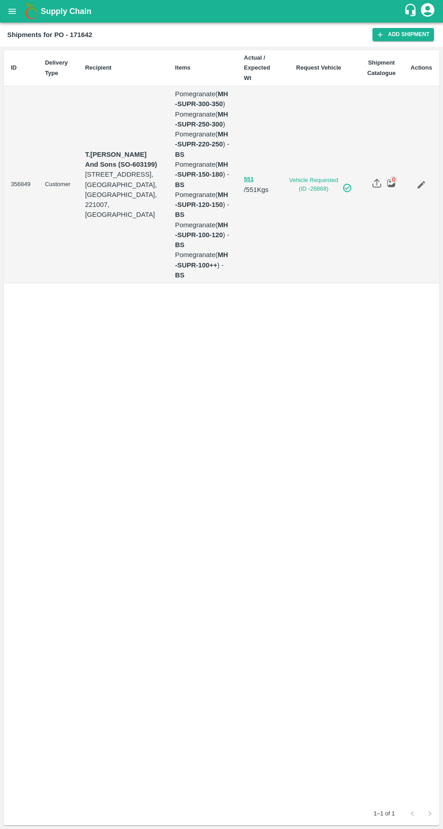
click at [424, 180] on icon "Edit" at bounding box center [421, 185] width 10 height 10
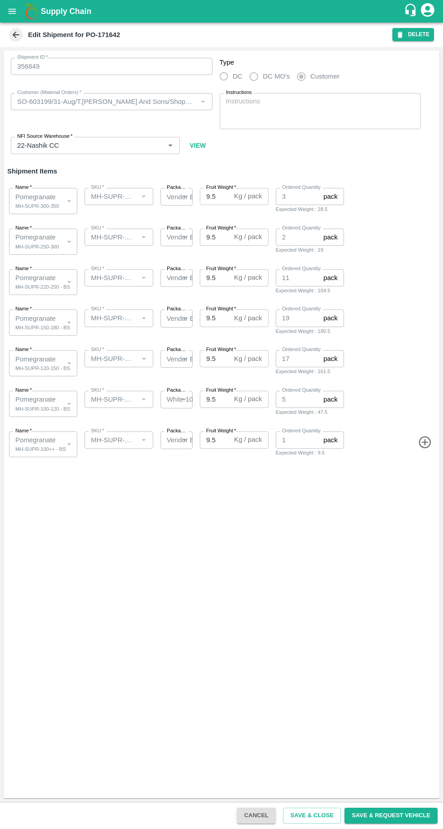
click at [177, 404] on p "White 10 kg Rectangular Box" at bounding box center [210, 400] width 87 height 10
click at [178, 402] on p "White 10 kg Rectangular Box" at bounding box center [210, 400] width 87 height 10
click at [170, 404] on p "White 10 kg Rectangular Box" at bounding box center [210, 400] width 87 height 10
click at [33, 406] on div "MH-SUPR-100-120 - BS" at bounding box center [42, 409] width 55 height 8
click at [47, 404] on p "Pomegranate" at bounding box center [35, 400] width 40 height 10
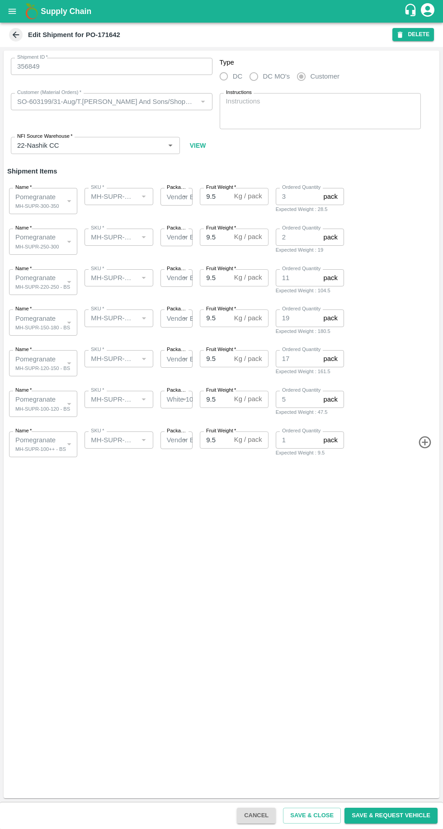
click at [172, 400] on p "White 10 kg Rectangular Box" at bounding box center [210, 400] width 87 height 10
click at [178, 400] on p "White 10 kg Rectangular Box" at bounding box center [210, 400] width 87 height 10
click at [179, 397] on p "White 10 kg Rectangular Box" at bounding box center [210, 400] width 87 height 10
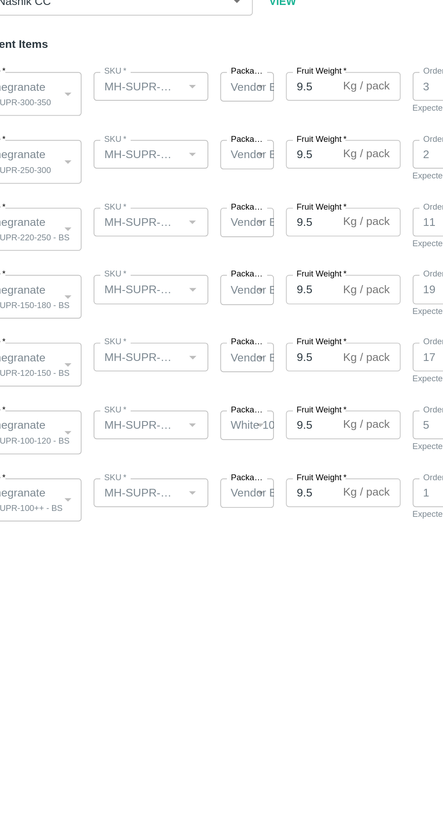
click at [183, 400] on p "White 10 kg Rectangular Box" at bounding box center [210, 400] width 87 height 10
click at [182, 402] on p "White 10 kg Rectangular Box" at bounding box center [210, 400] width 87 height 10
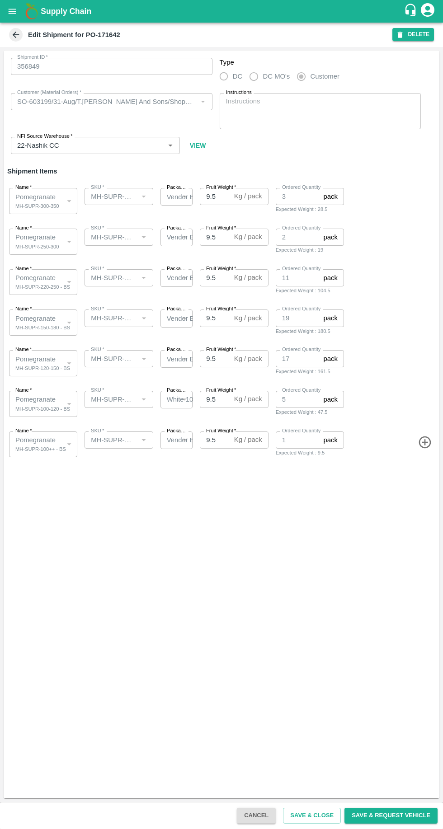
click at [428, 443] on icon "button" at bounding box center [425, 442] width 15 height 15
click at [180, 396] on p "White 10 kg Rectangular Box" at bounding box center [210, 400] width 87 height 10
click at [65, 480] on body "Supply Chain Edit Shipment for PO-171642 DELETE Shipment ID   * 356849 Shipment…" at bounding box center [221, 414] width 443 height 829
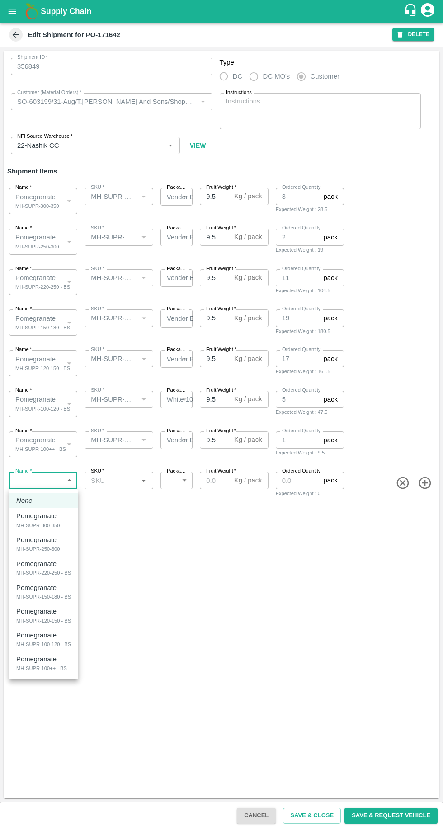
click at [49, 642] on div "MH-SUPR-100-120 - BS" at bounding box center [43, 644] width 55 height 8
type input "1947717"
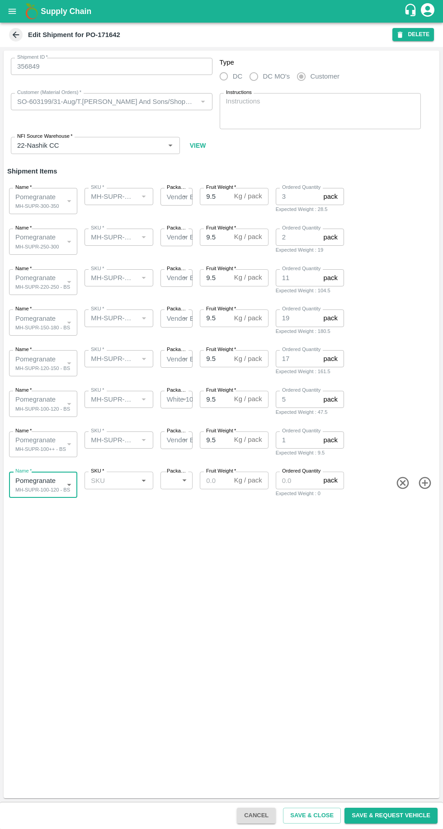
click at [124, 480] on input "SKU   *" at bounding box center [111, 481] width 48 height 12
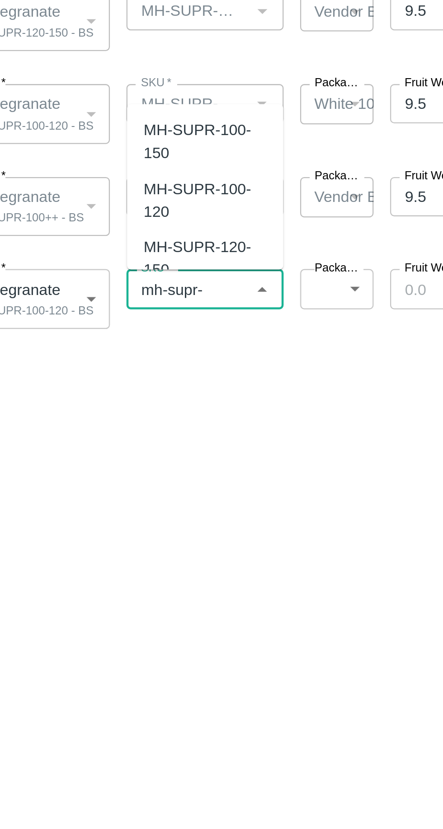
click at [100, 436] on div "MH-SUPR-100-120" at bounding box center [119, 442] width 54 height 20
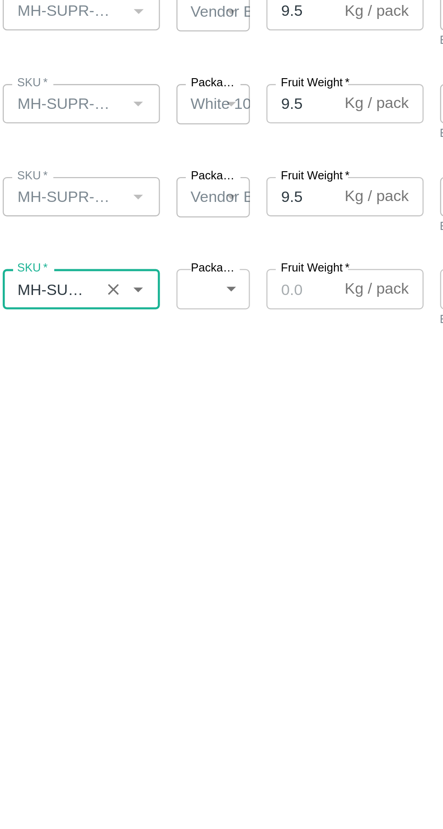
type input "MH-SUPR-100-120"
click at [178, 482] on body "Supply Chain Edit Shipment for PO-171642 DELETE Shipment ID   * 356849 Shipment…" at bounding box center [221, 414] width 443 height 829
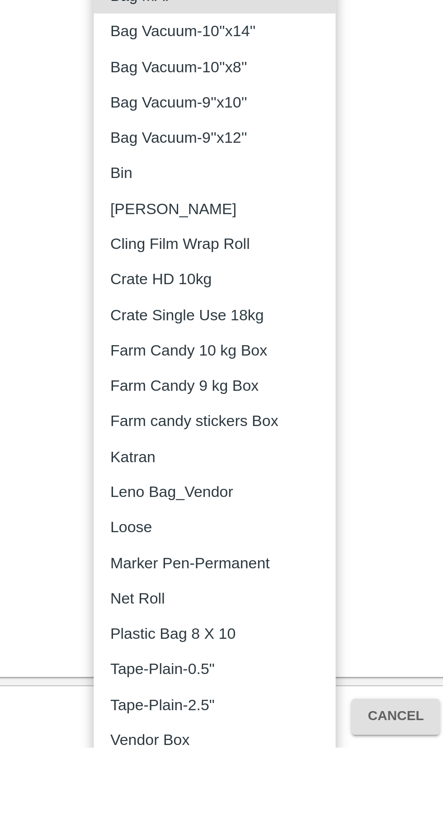
click at [180, 824] on div "Vendor Box" at bounding box center [177, 826] width 91 height 10
type input "276"
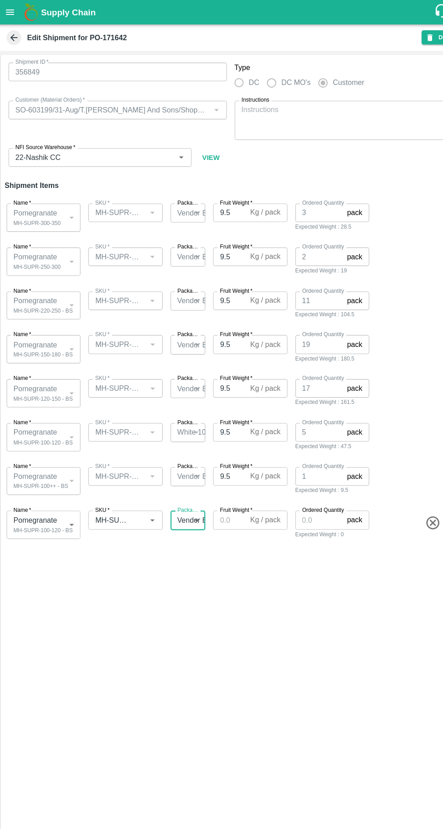
click at [218, 481] on input "Fruit Weight   *" at bounding box center [215, 480] width 30 height 17
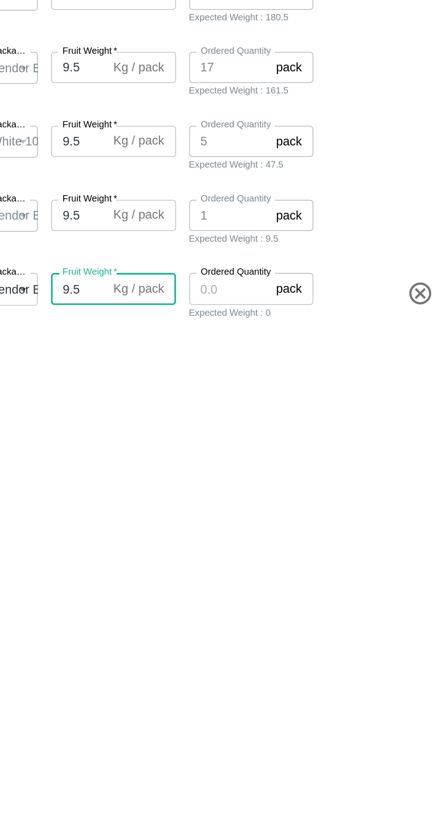
type input "9.5"
click at [292, 480] on input "Ordered Quantity" at bounding box center [298, 480] width 44 height 17
type input "1"
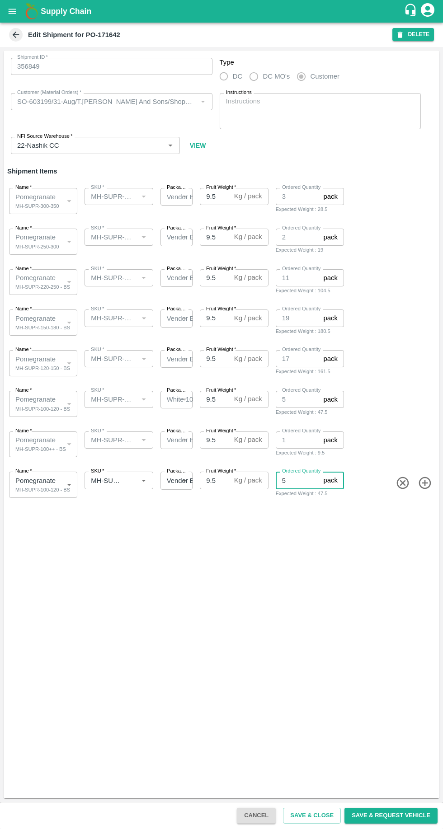
type input "5"
click at [318, 814] on button "Save & Close" at bounding box center [312, 816] width 58 height 16
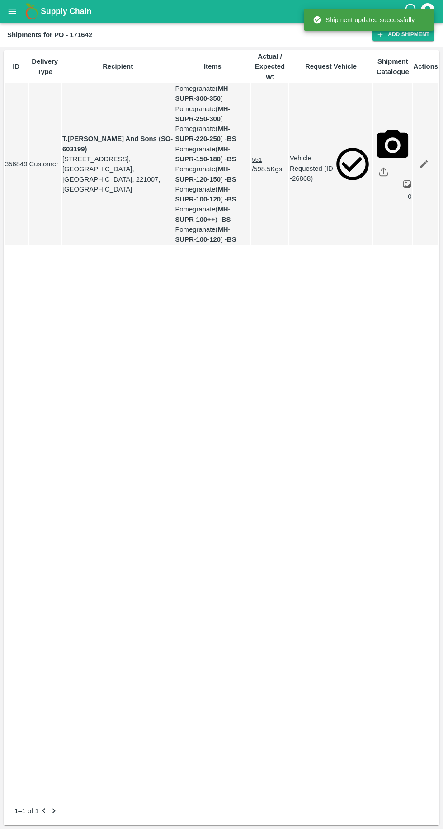
click at [13, 11] on icon "open drawer" at bounding box center [13, 11] width 8 height 5
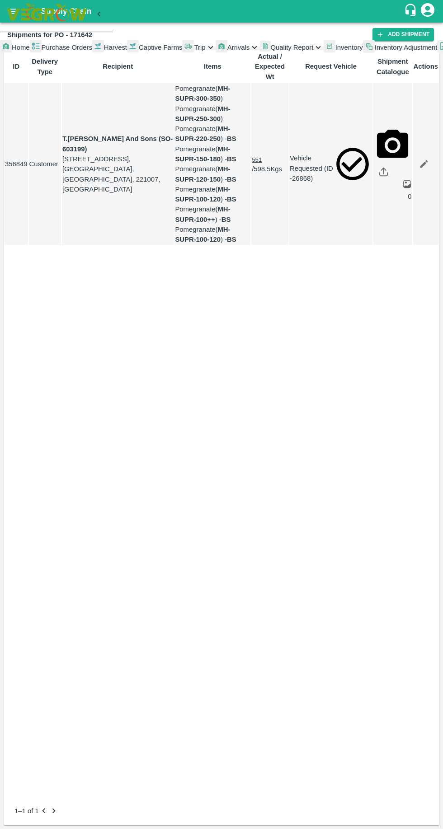
click at [52, 51] on span "Purchase Orders" at bounding box center [67, 47] width 51 height 7
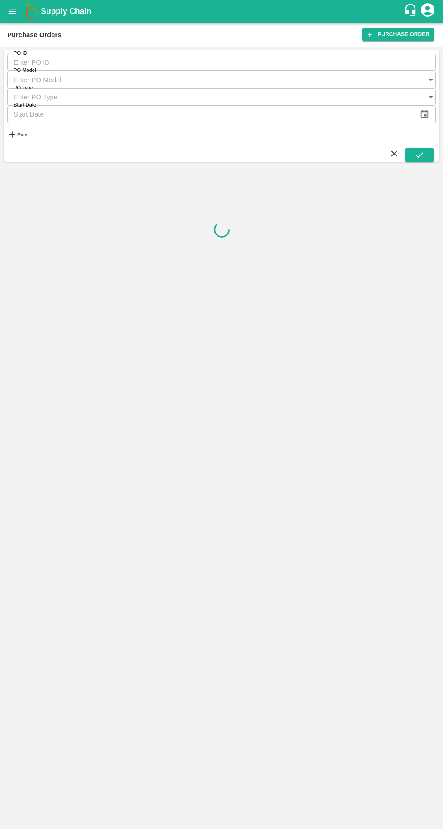
click at [27, 132] on strong "More" at bounding box center [21, 134] width 9 height 5
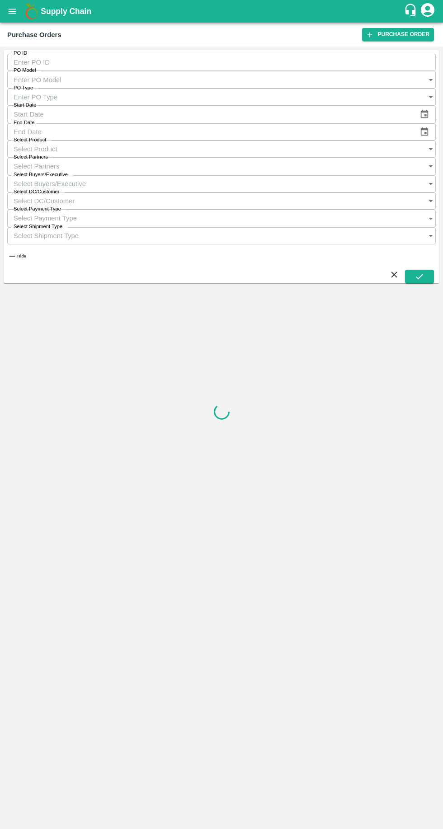
click at [298, 175] on input "Select Buyers/Executive" at bounding box center [212, 183] width 411 height 17
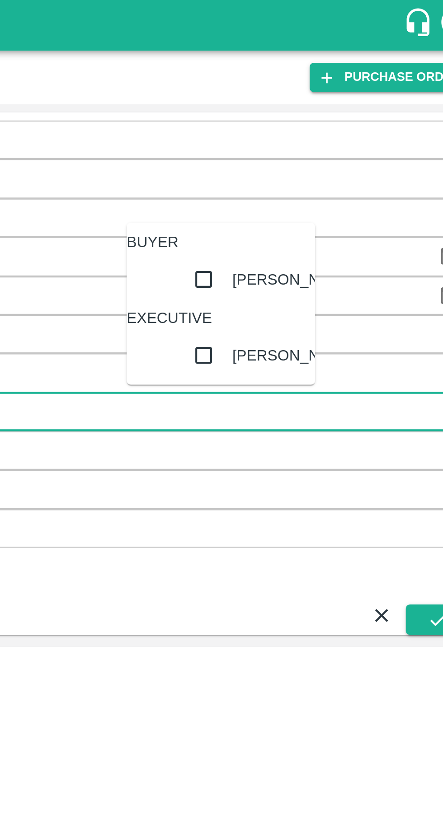
type input "vikas kok"
click at [306, 134] on input "checkbox" at bounding box center [315, 125] width 18 height 18
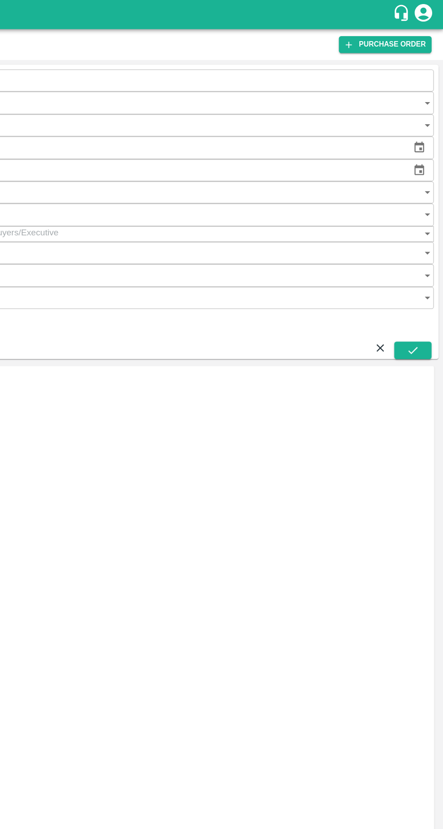
click at [420, 267] on icon "submit" at bounding box center [419, 272] width 10 height 10
click at [41, 629] on link "Shipments" at bounding box center [25, 632] width 32 height 7
click at [38, 684] on link "Load Shipment" at bounding box center [23, 692] width 28 height 17
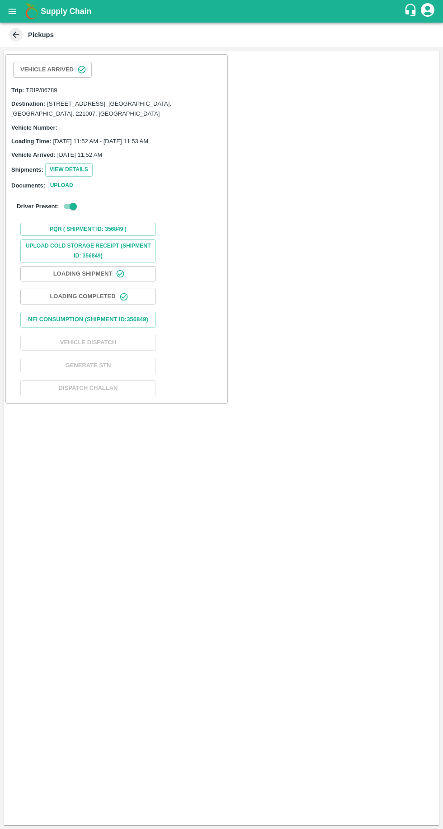
click at [80, 275] on button "Loading Shipment" at bounding box center [88, 274] width 136 height 16
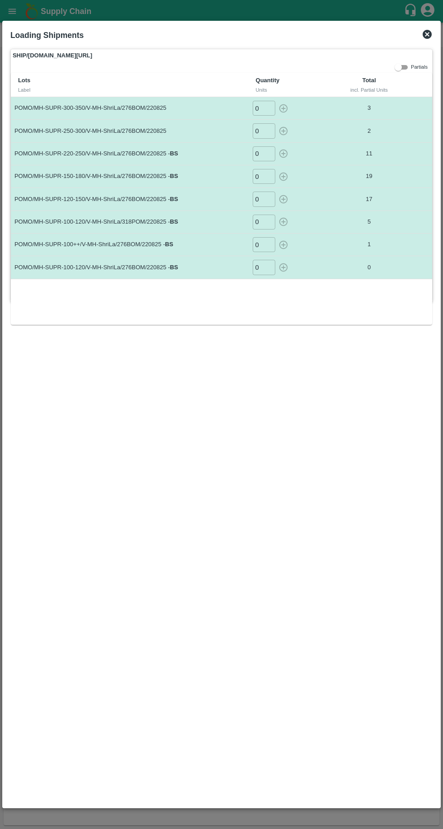
click at [261, 221] on input "0" at bounding box center [264, 222] width 23 height 15
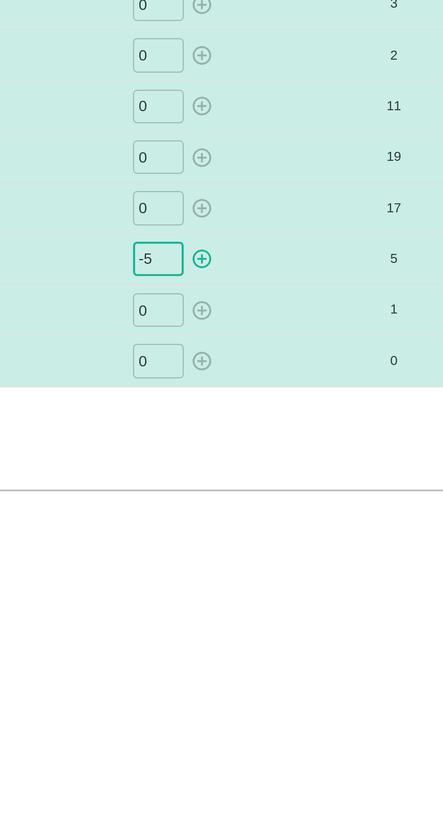
click at [285, 217] on icon "button" at bounding box center [283, 222] width 10 height 10
type input "0"
click at [265, 267] on input "0" at bounding box center [264, 267] width 23 height 15
type input "-5"
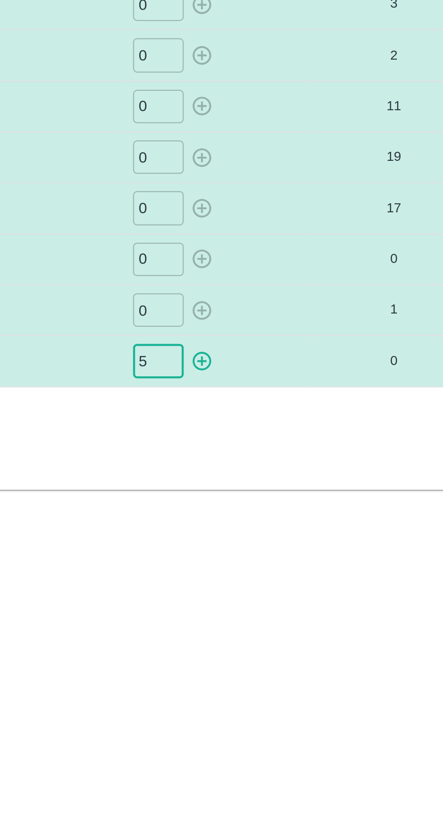
click at [283, 265] on icon "button" at bounding box center [283, 267] width 9 height 9
type input "0"
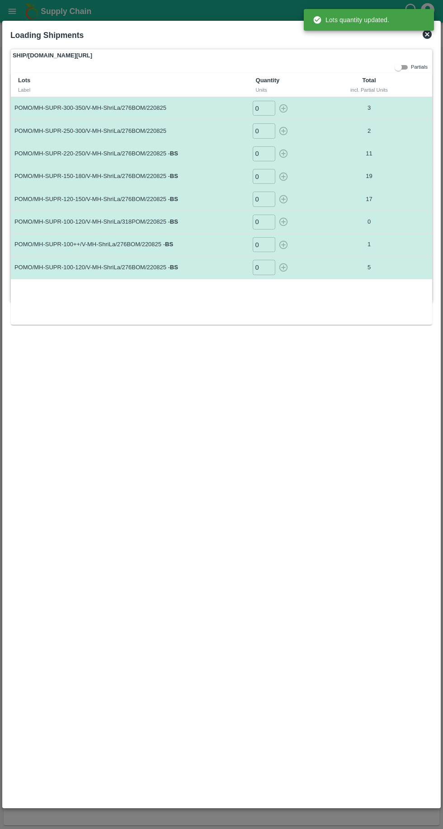
click at [422, 36] on icon at bounding box center [427, 34] width 11 height 11
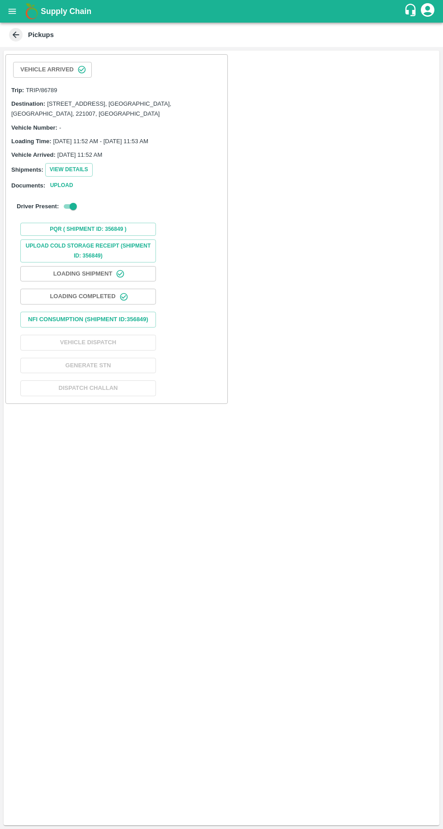
click at [60, 295] on button "Loading Completed" at bounding box center [88, 297] width 136 height 16
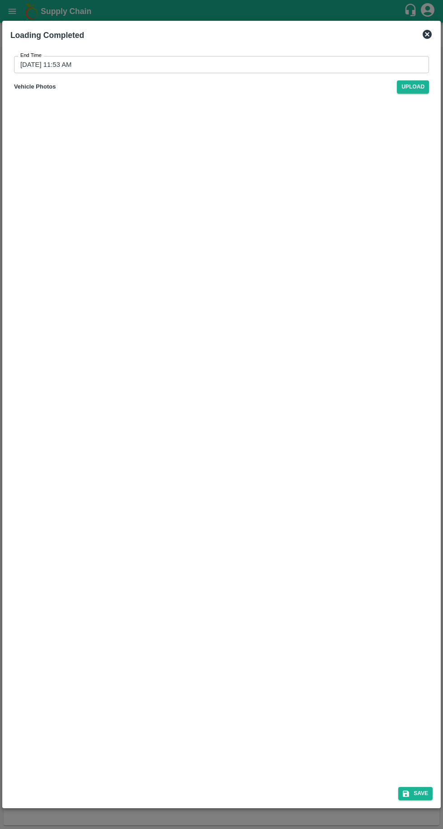
click at [29, 56] on label "End Time" at bounding box center [30, 55] width 21 height 7
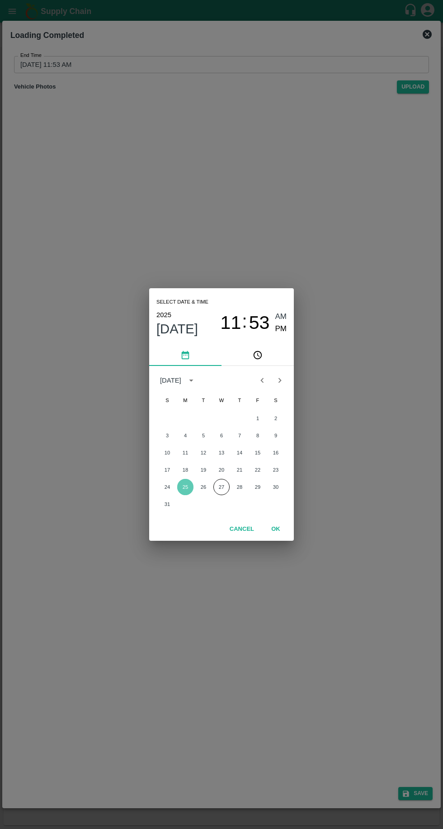
click at [183, 485] on button "25" at bounding box center [185, 487] width 16 height 16
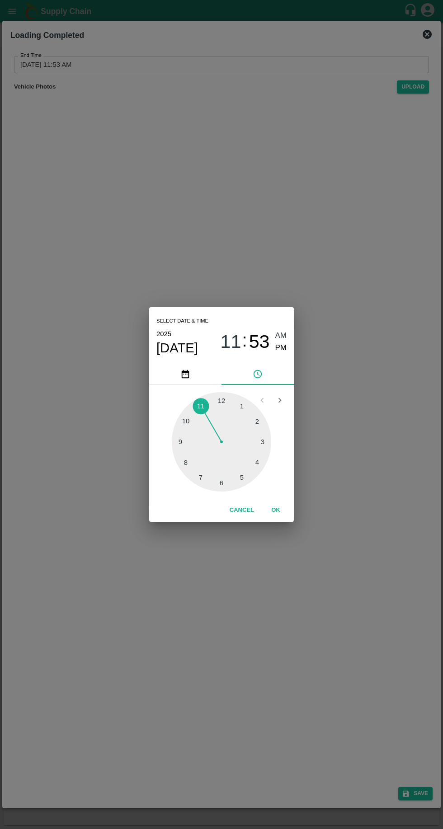
click at [275, 510] on button "OK" at bounding box center [275, 511] width 29 height 16
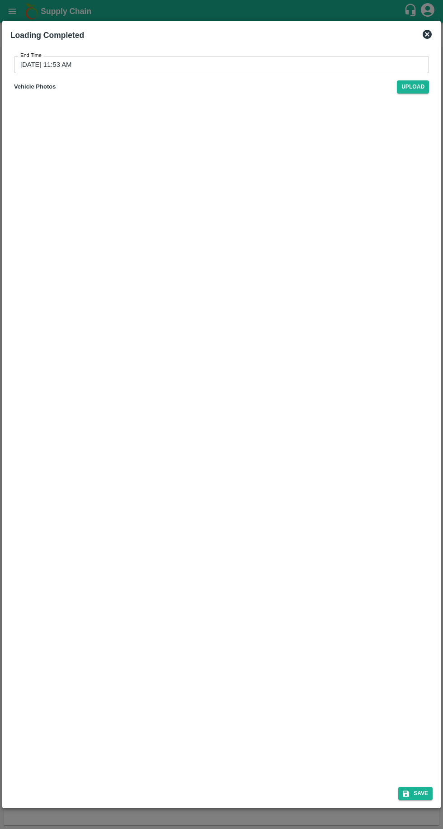
click at [410, 793] on icon "submit" at bounding box center [406, 794] width 8 height 8
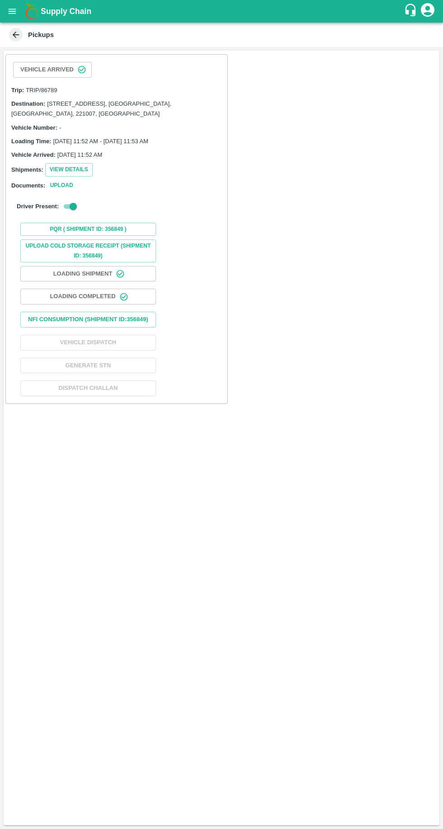
click at [61, 295] on button "Loading Completed" at bounding box center [88, 297] width 136 height 16
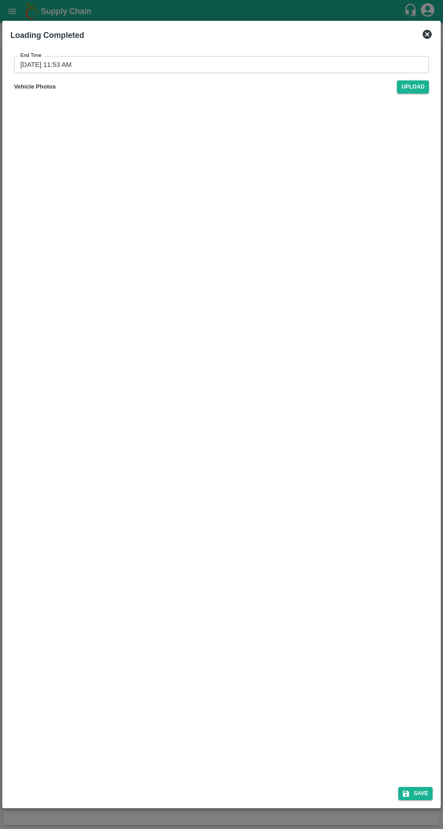
click at [39, 62] on input "[DATE] 11:53 AM" at bounding box center [218, 64] width 409 height 17
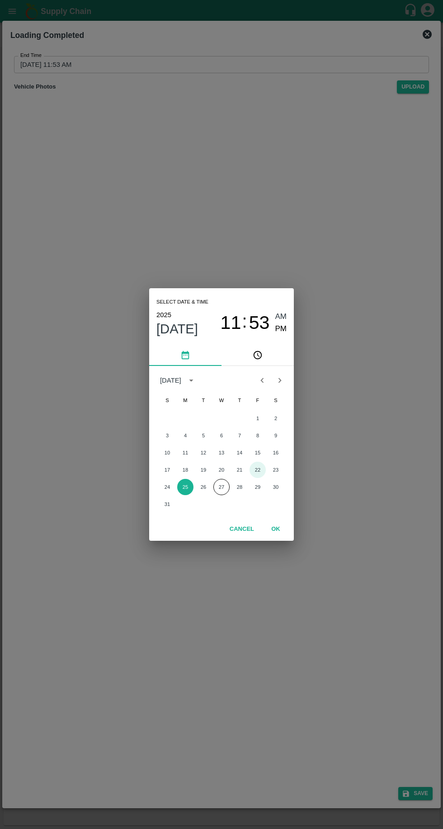
click at [257, 470] on button "22" at bounding box center [257, 470] width 16 height 16
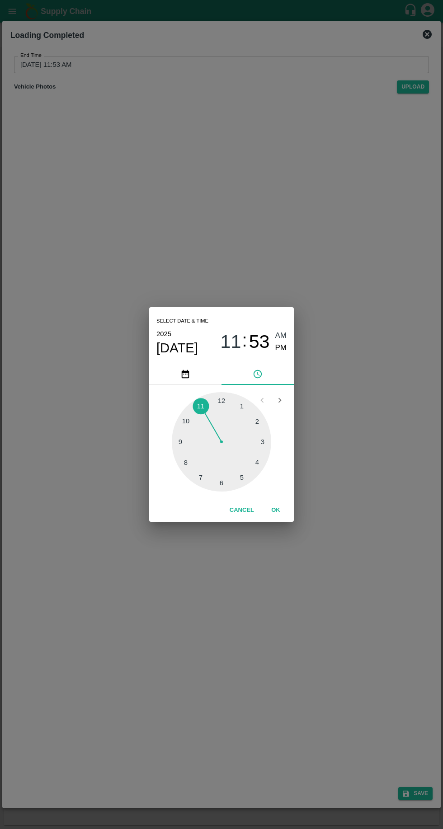
type input "[DATE] 11:53 AM"
click at [276, 510] on button "OK" at bounding box center [275, 511] width 29 height 16
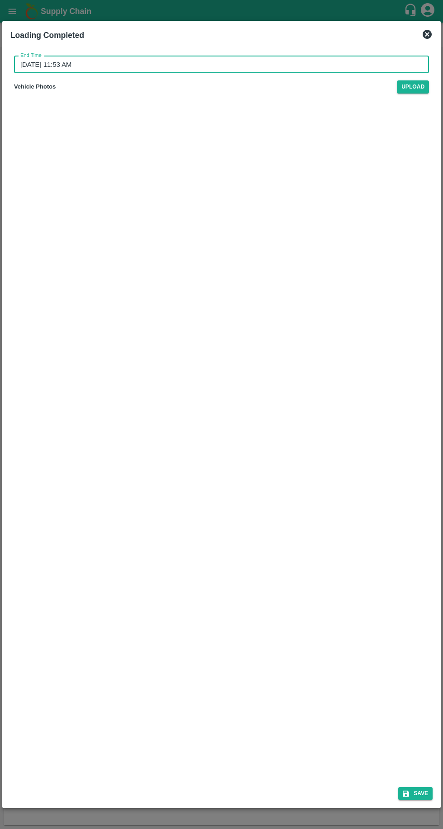
click at [410, 790] on icon "submit" at bounding box center [406, 794] width 8 height 8
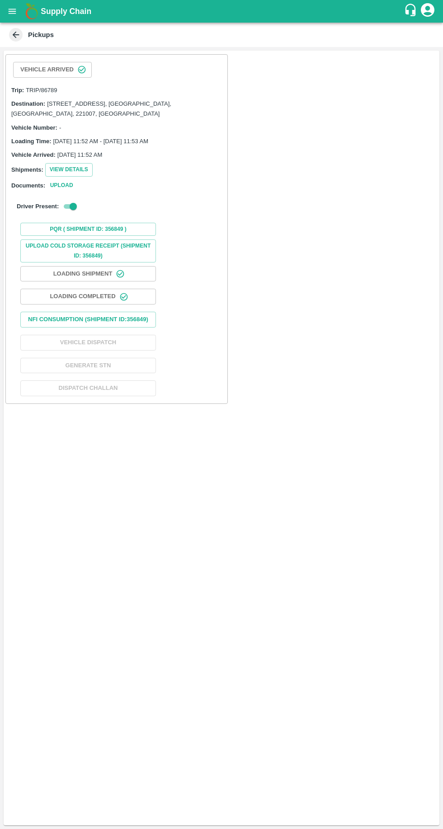
click at [36, 314] on button "Nfi Consumption (SHIPMENT ID: 356849 )" at bounding box center [88, 320] width 136 height 16
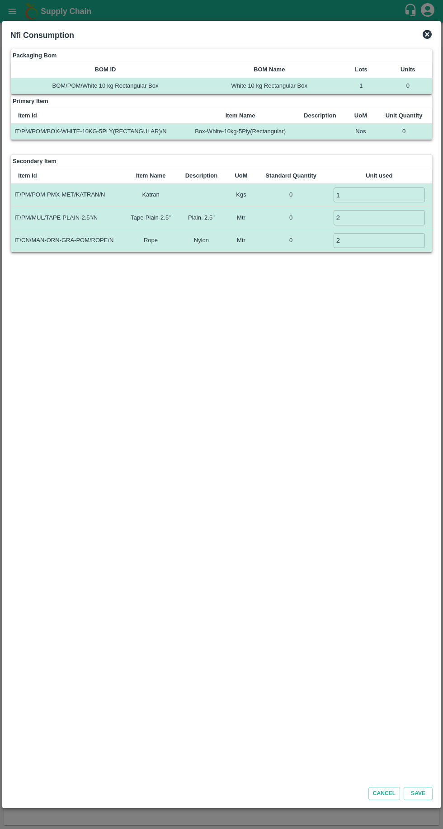
click at [362, 191] on input "1" at bounding box center [379, 195] width 91 height 15
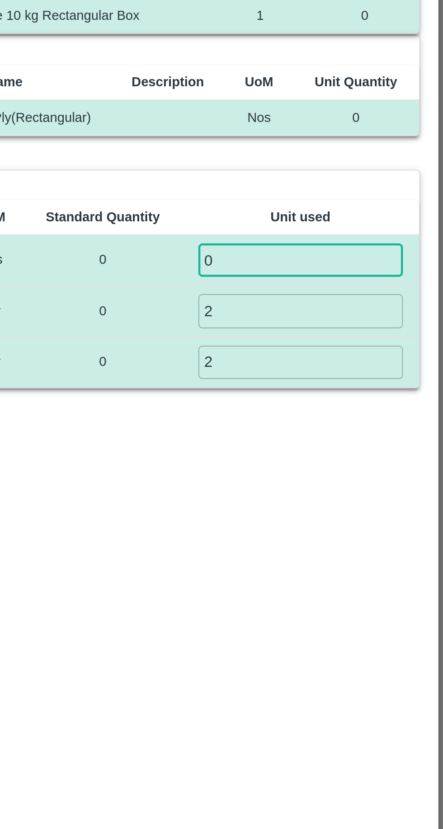
type input "0"
click at [336, 216] on input "2" at bounding box center [379, 217] width 91 height 15
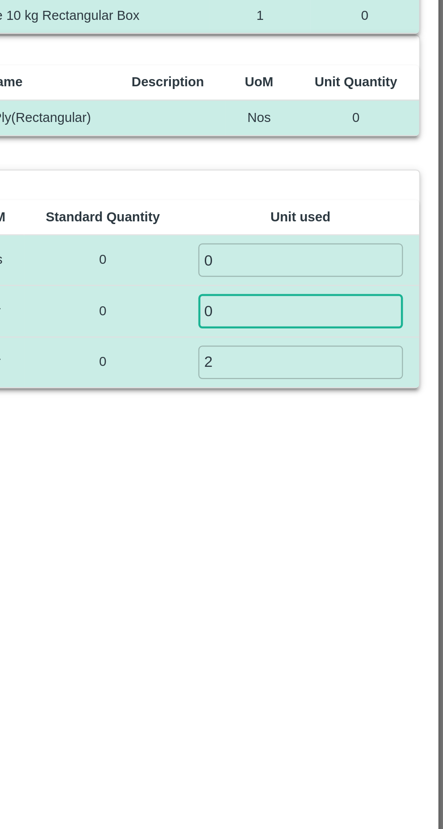
type input "0"
click at [339, 236] on input "2" at bounding box center [379, 240] width 91 height 15
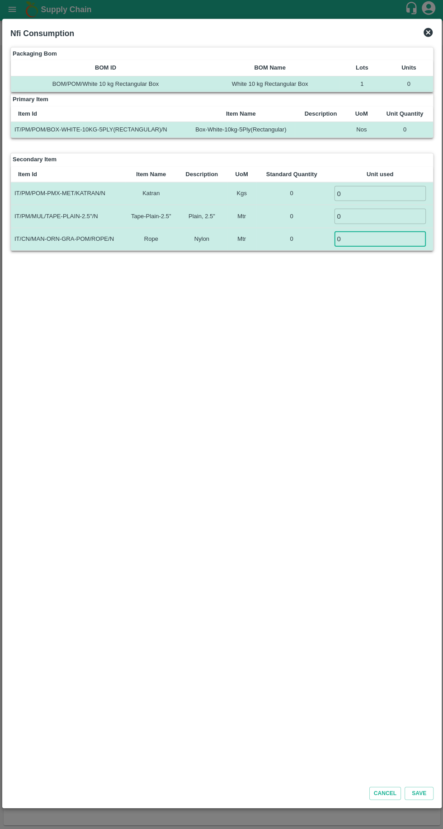
type input "0"
click at [427, 792] on button "Save" at bounding box center [418, 793] width 29 height 13
click at [349, 194] on input "0" at bounding box center [379, 195] width 91 height 15
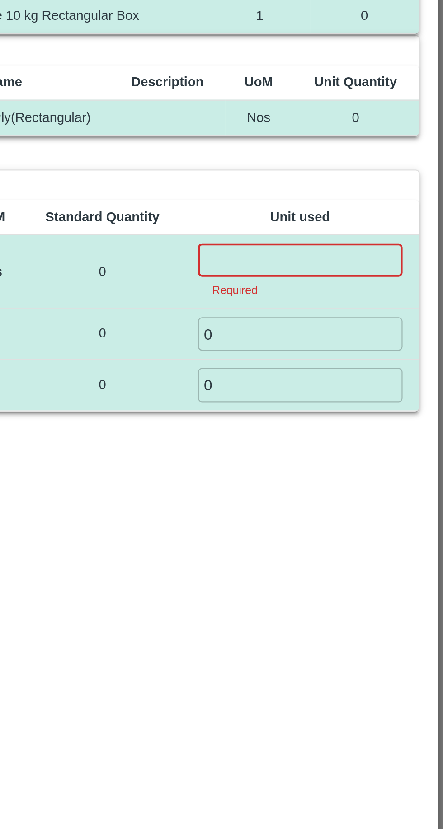
type input "1"
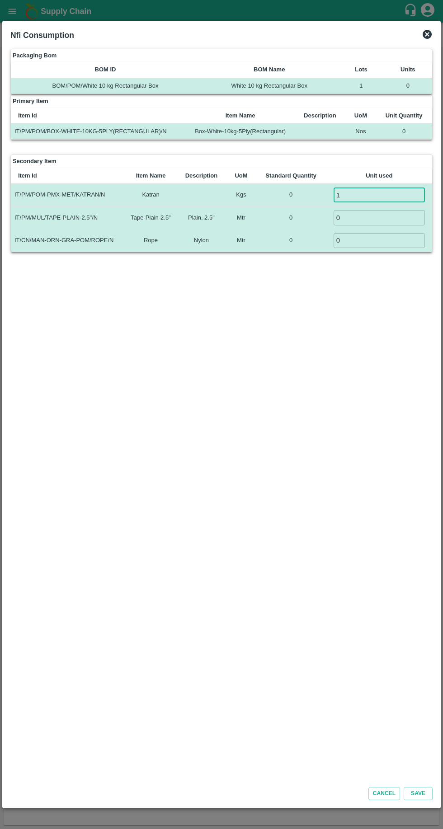
click at [430, 790] on button "Save" at bounding box center [418, 793] width 29 height 13
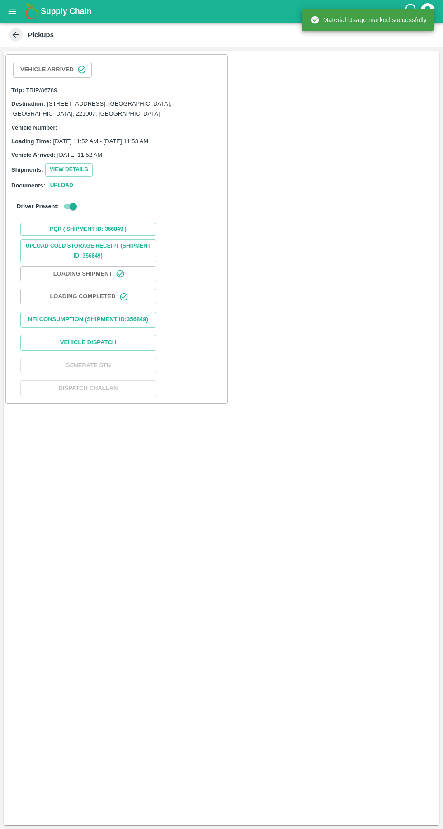
click at [48, 338] on button "Vehicle Dispatch" at bounding box center [88, 343] width 136 height 16
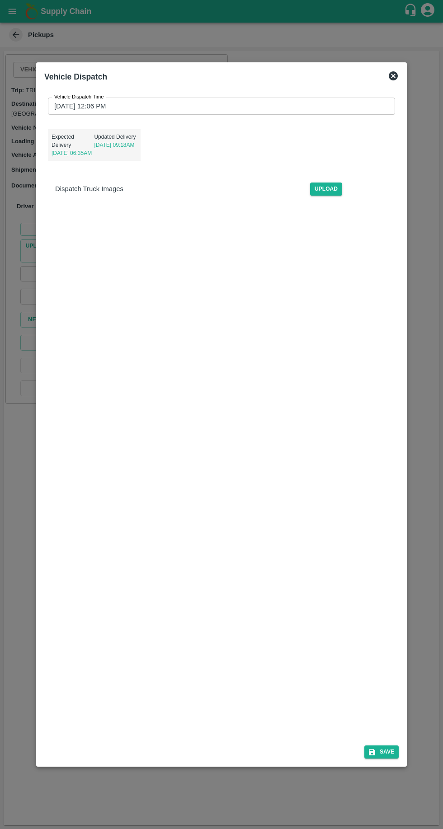
click at [81, 94] on label "Vehicle Dispatch Time" at bounding box center [79, 97] width 50 height 7
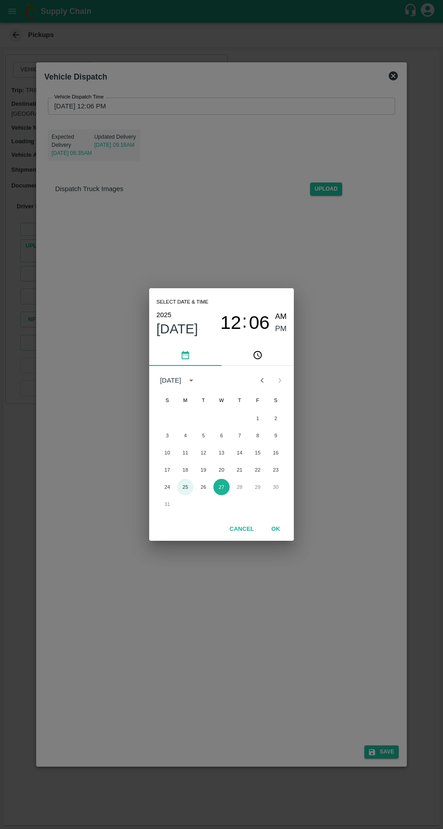
click at [185, 487] on button "25" at bounding box center [185, 487] width 16 height 16
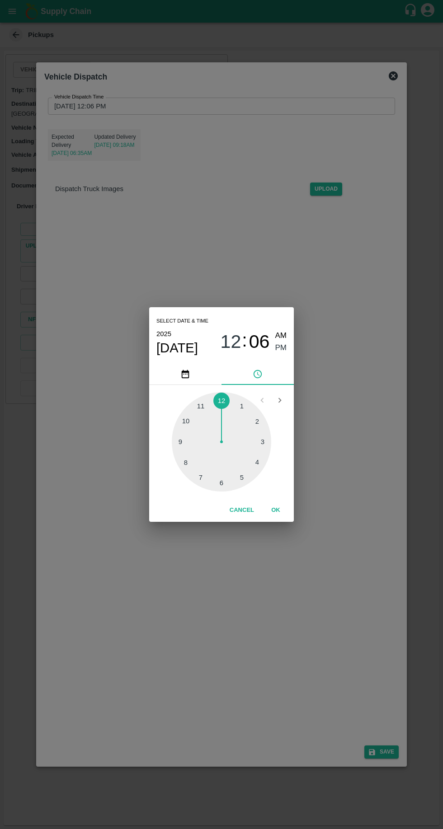
type input "[DATE] 12:06 PM"
click at [275, 510] on button "OK" at bounding box center [275, 511] width 29 height 16
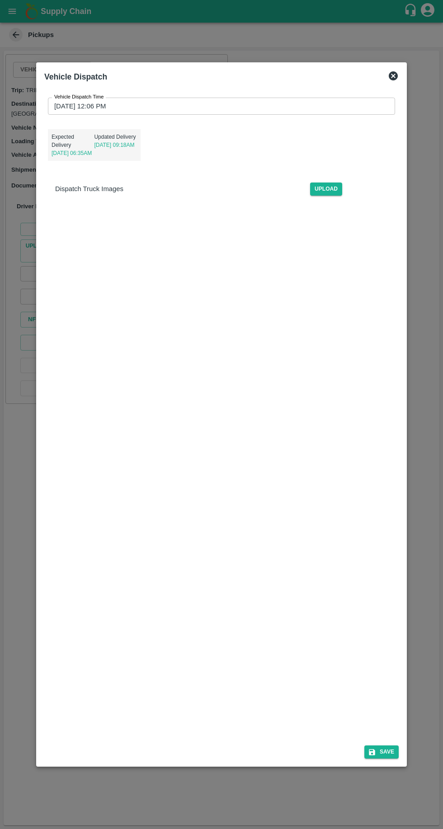
click at [376, 757] on icon "submit" at bounding box center [372, 752] width 8 height 8
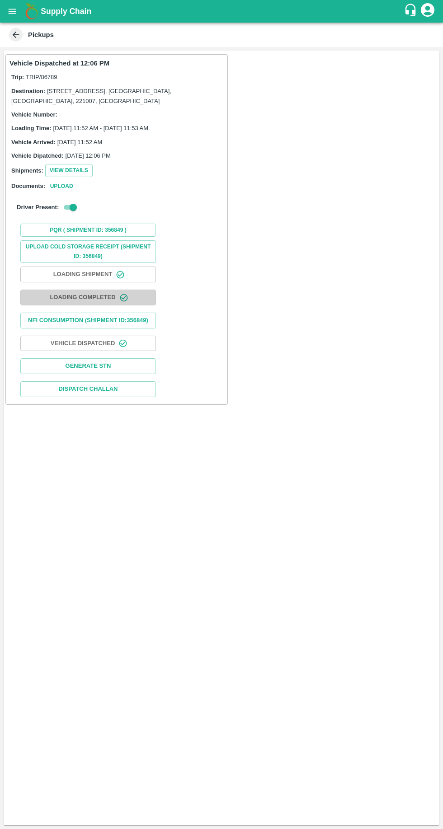
click at [53, 296] on button "Loading Completed" at bounding box center [88, 298] width 136 height 16
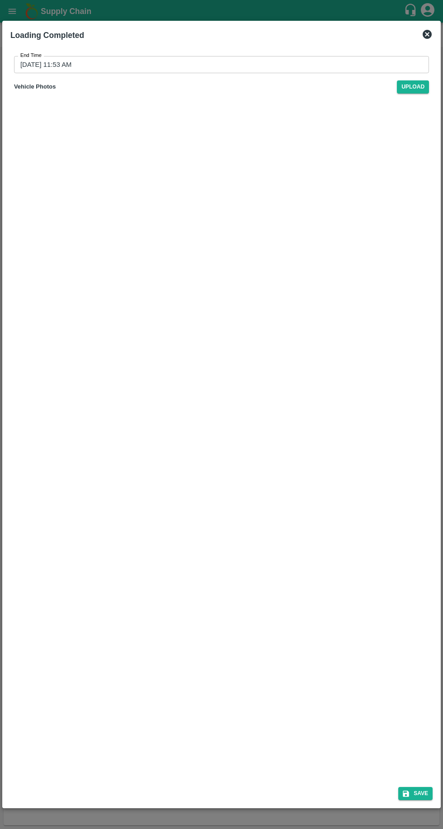
click at [424, 35] on icon at bounding box center [427, 34] width 9 height 9
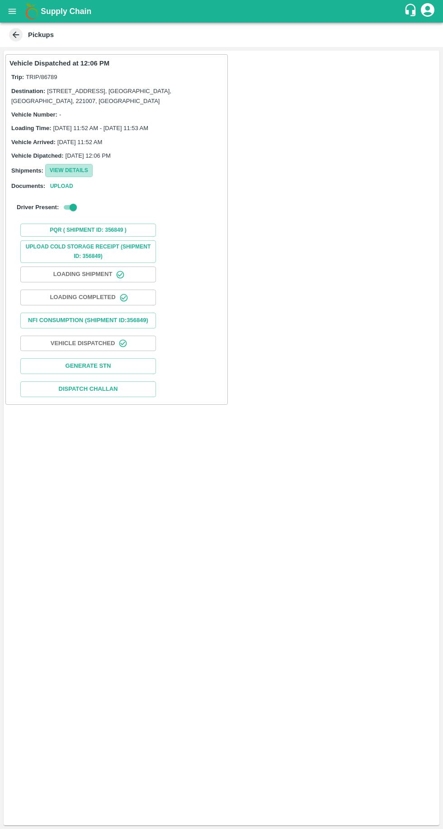
click at [82, 174] on button "View Details" at bounding box center [68, 170] width 47 height 13
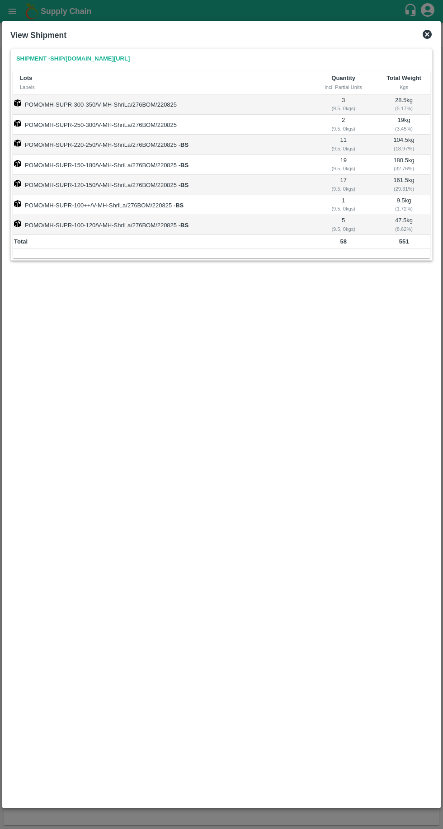
click at [430, 32] on icon at bounding box center [427, 34] width 9 height 9
